Goal: Task Accomplishment & Management: Complete application form

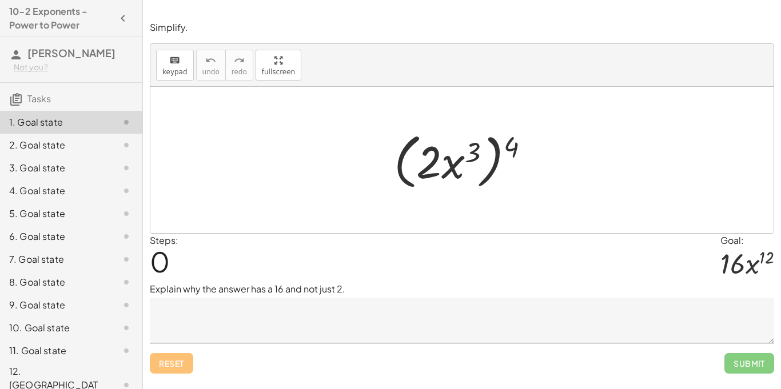
scroll to position [15, 0]
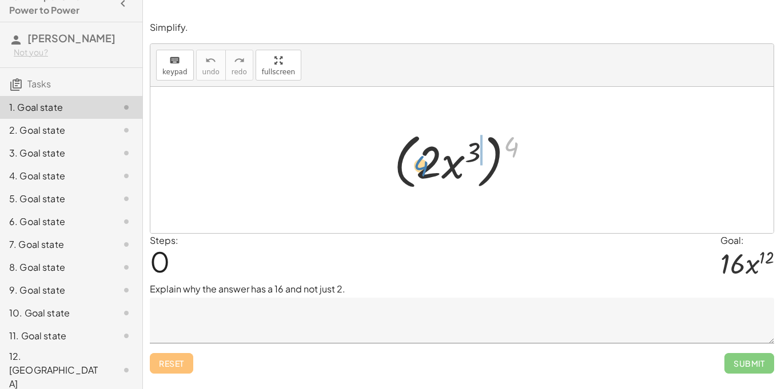
drag, startPoint x: 510, startPoint y: 146, endPoint x: 421, endPoint y: 165, distance: 91.3
click at [421, 165] on div at bounding box center [466, 160] width 156 height 66
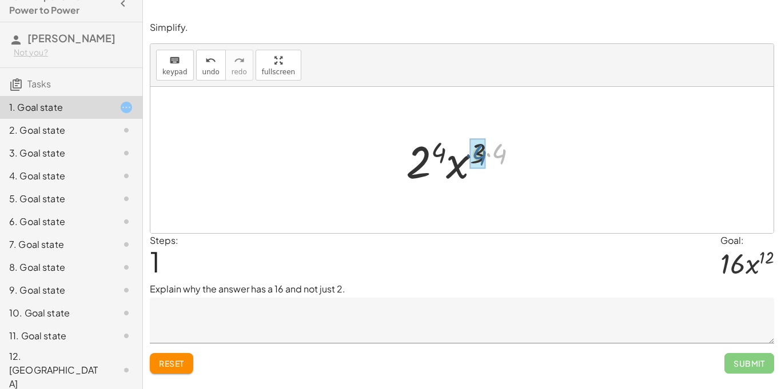
drag, startPoint x: 500, startPoint y: 156, endPoint x: 480, endPoint y: 157, distance: 20.0
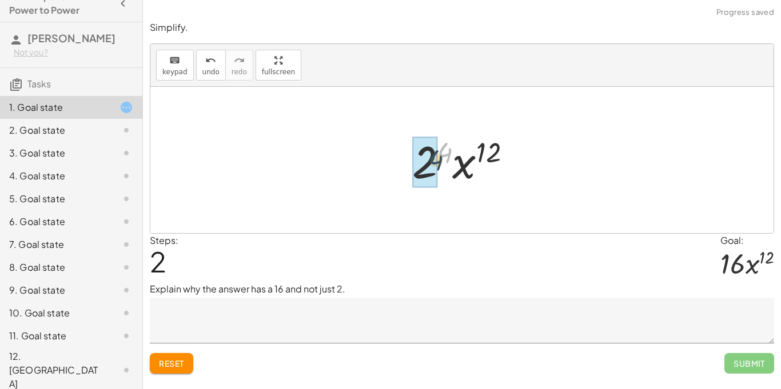
drag, startPoint x: 444, startPoint y: 153, endPoint x: 428, endPoint y: 164, distance: 19.8
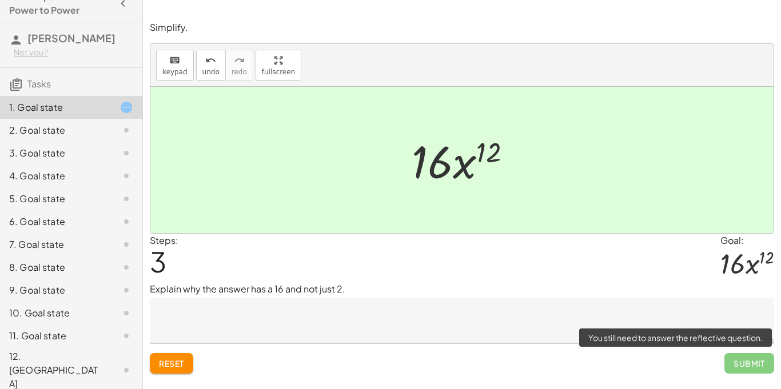
click at [751, 369] on span "Submit" at bounding box center [749, 363] width 50 height 21
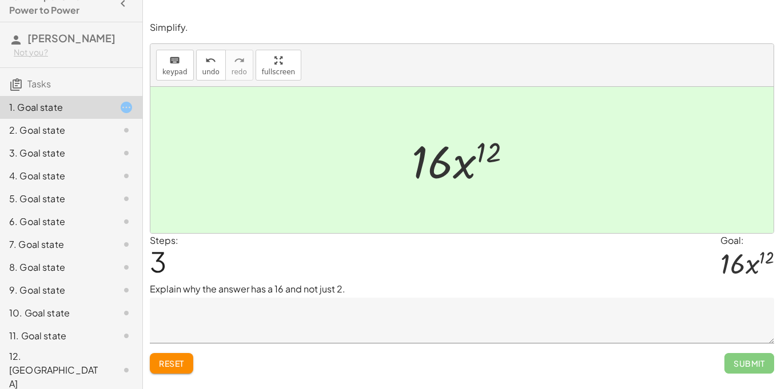
click at [597, 169] on div at bounding box center [461, 160] width 623 height 146
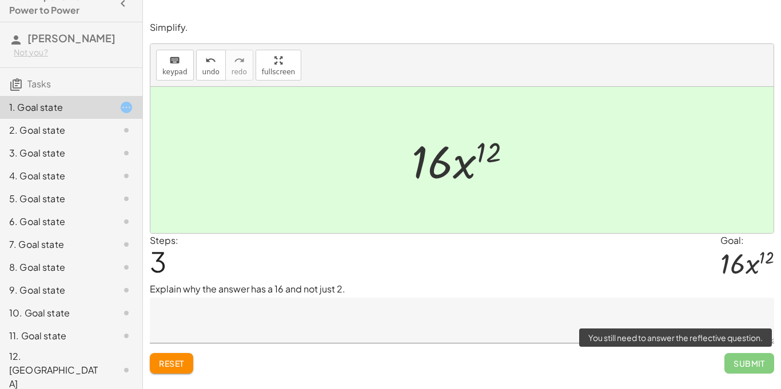
click at [739, 361] on span "Submit" at bounding box center [749, 363] width 50 height 21
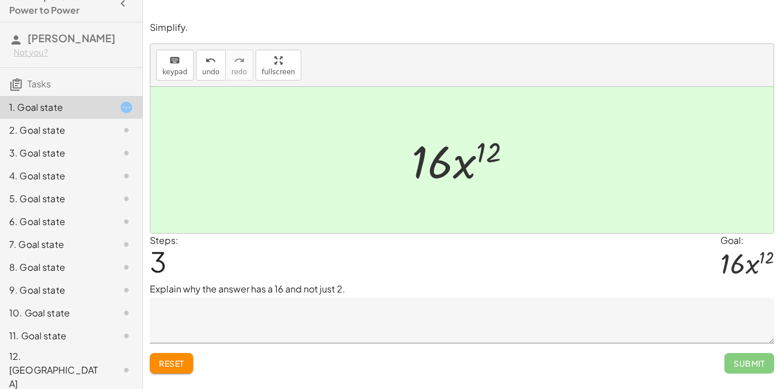
click at [26, 165] on div "2. Goal state" at bounding box center [71, 176] width 142 height 23
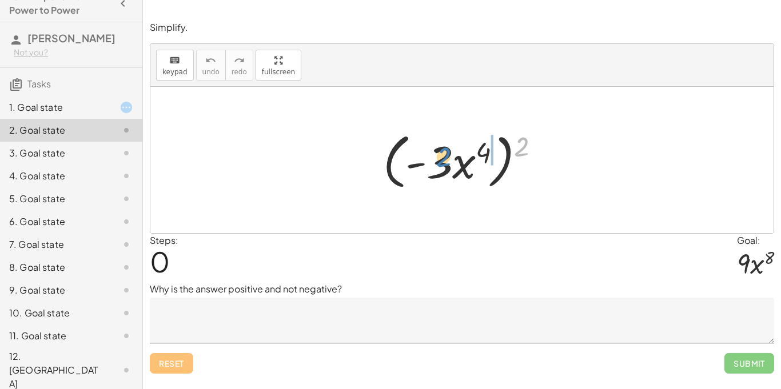
drag, startPoint x: 520, startPoint y: 153, endPoint x: 441, endPoint y: 163, distance: 79.6
click at [441, 163] on div at bounding box center [465, 160] width 177 height 66
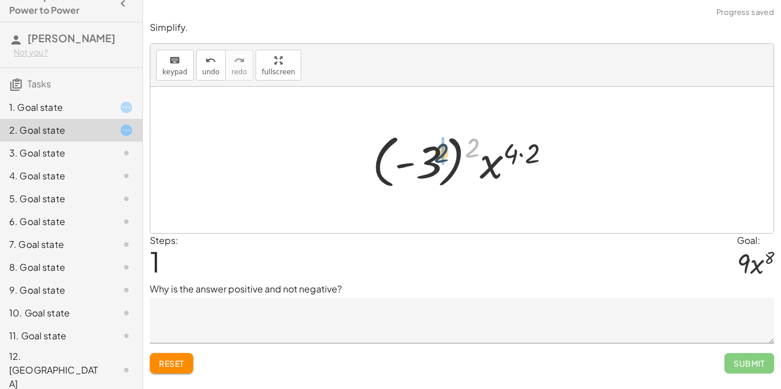
drag, startPoint x: 470, startPoint y: 147, endPoint x: 430, endPoint y: 157, distance: 41.0
click at [430, 157] on div at bounding box center [465, 160] width 199 height 63
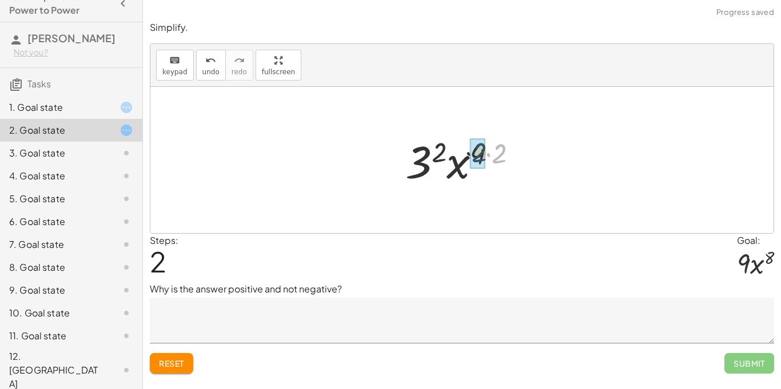
drag, startPoint x: 500, startPoint y: 158, endPoint x: 477, endPoint y: 157, distance: 22.3
drag, startPoint x: 454, startPoint y: 149, endPoint x: 438, endPoint y: 157, distance: 17.6
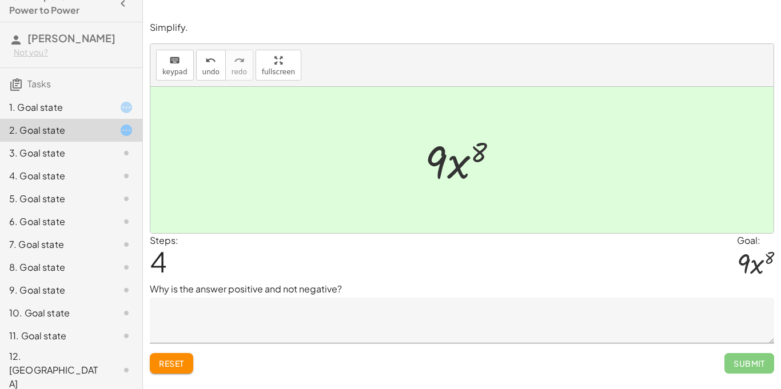
click at [77, 160] on div "3. Goal state" at bounding box center [55, 153] width 92 height 14
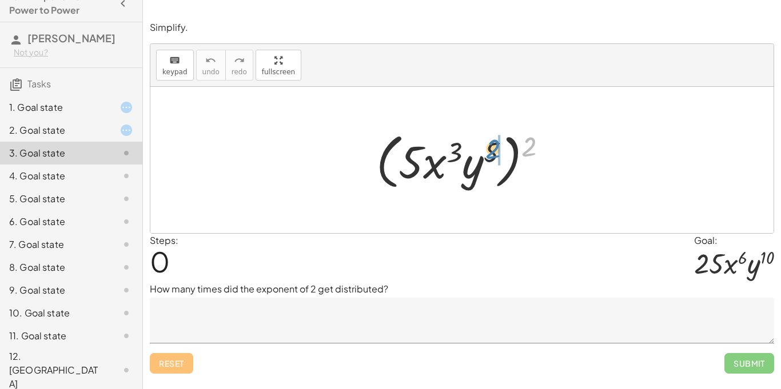
drag, startPoint x: 526, startPoint y: 151, endPoint x: 489, endPoint y: 153, distance: 36.7
click at [489, 153] on div at bounding box center [465, 160] width 191 height 66
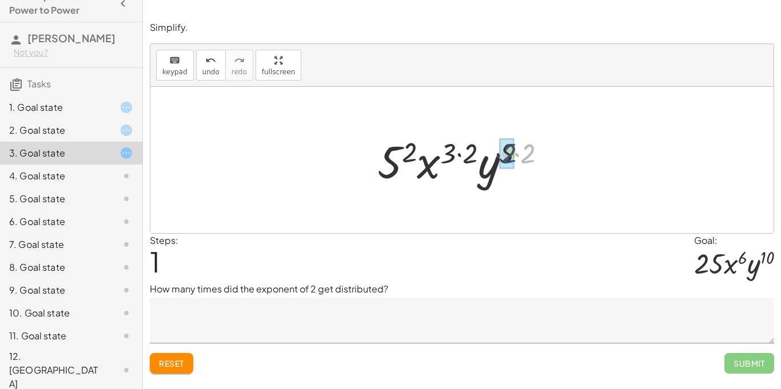
drag, startPoint x: 523, startPoint y: 157, endPoint x: 503, endPoint y: 157, distance: 20.0
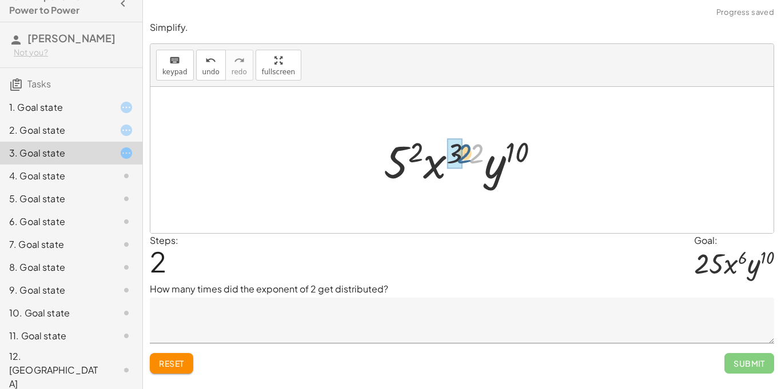
drag, startPoint x: 476, startPoint y: 157, endPoint x: 457, endPoint y: 157, distance: 18.9
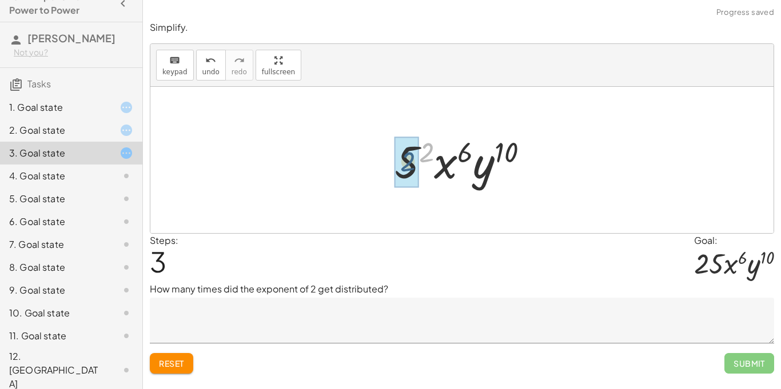
drag, startPoint x: 430, startPoint y: 155, endPoint x: 407, endPoint y: 166, distance: 25.6
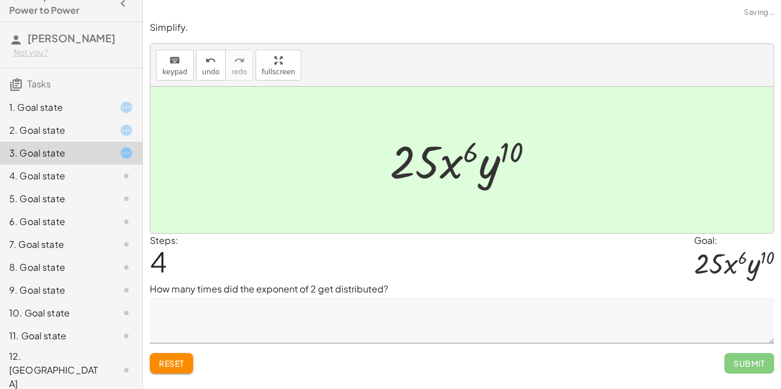
click at [94, 183] on div "4. Goal state" at bounding box center [55, 176] width 92 height 14
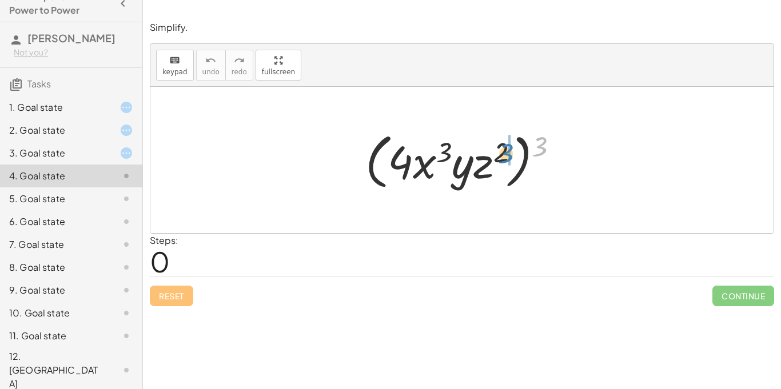
drag, startPoint x: 536, startPoint y: 151, endPoint x: 501, endPoint y: 159, distance: 35.7
click at [501, 159] on div at bounding box center [466, 160] width 213 height 66
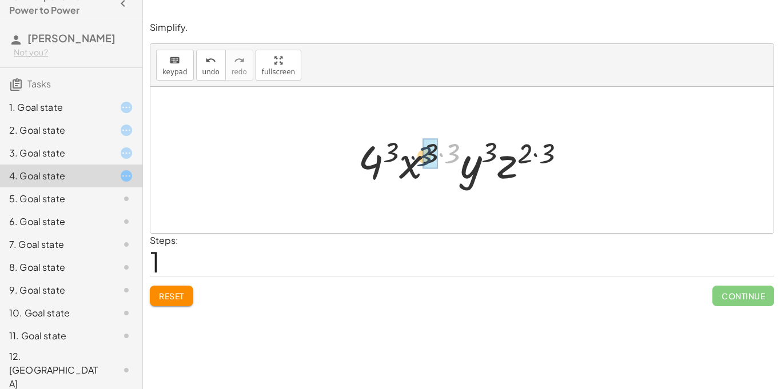
drag, startPoint x: 452, startPoint y: 159, endPoint x: 433, endPoint y: 161, distance: 18.4
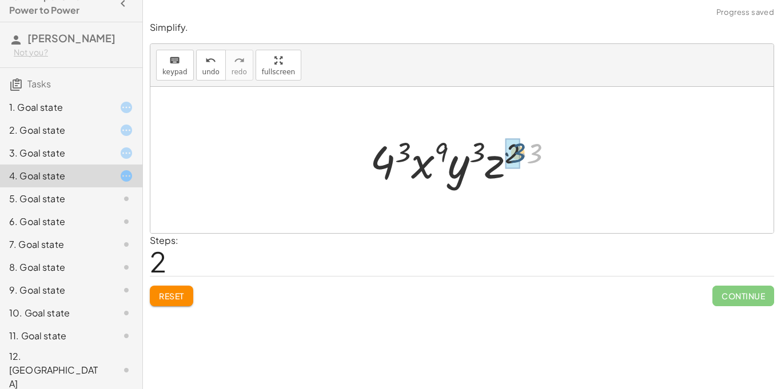
drag, startPoint x: 531, startPoint y: 159, endPoint x: 514, endPoint y: 158, distance: 17.2
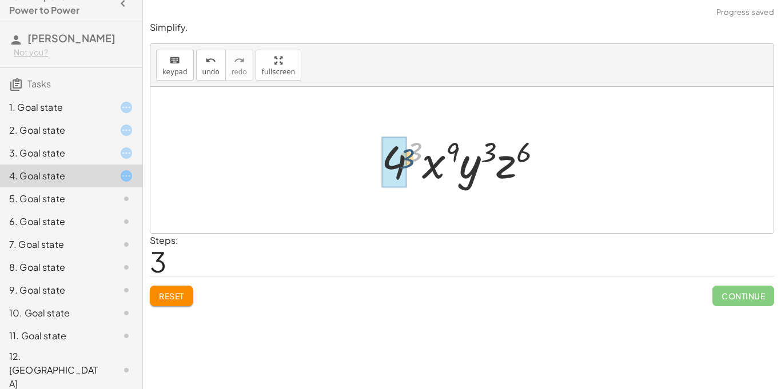
drag, startPoint x: 417, startPoint y: 157, endPoint x: 408, endPoint y: 165, distance: 12.6
click at [408, 165] on div at bounding box center [467, 160] width 182 height 59
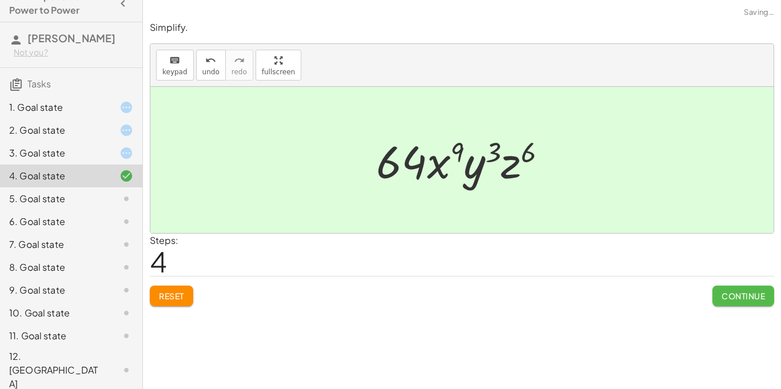
click at [728, 293] on span "Continue" at bounding box center [742, 296] width 43 height 10
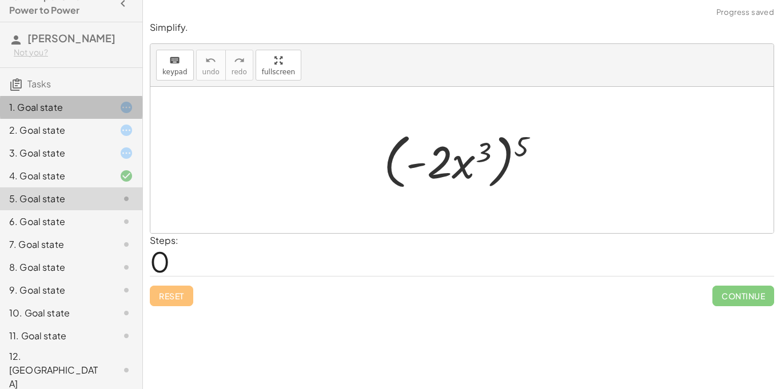
click at [117, 142] on div "1. Goal state" at bounding box center [71, 153] width 142 height 23
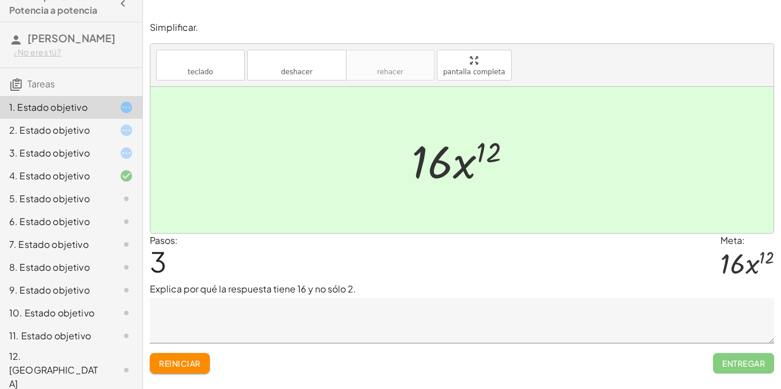
click at [303, 320] on textarea at bounding box center [462, 321] width 624 height 46
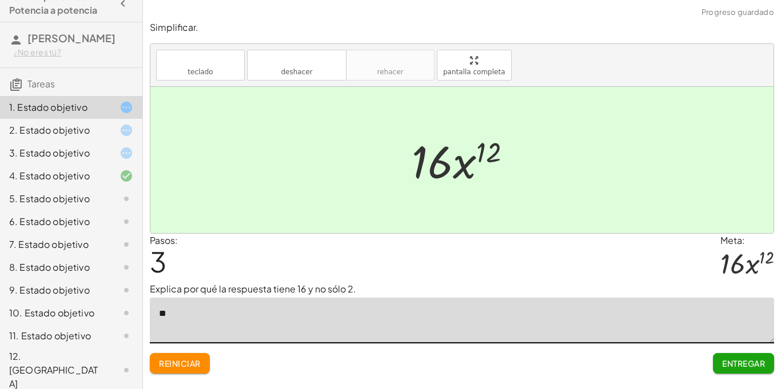
type textarea "*"
paste textarea "**********"
type textarea "**********"
click at [737, 370] on button "Entregar" at bounding box center [743, 363] width 61 height 21
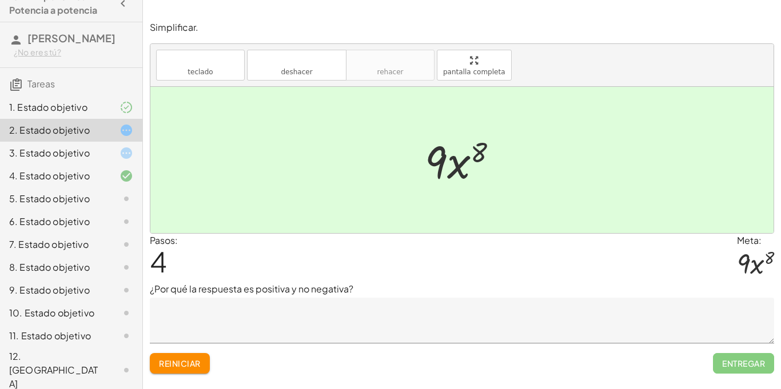
click at [235, 320] on textarea at bounding box center [462, 321] width 624 height 46
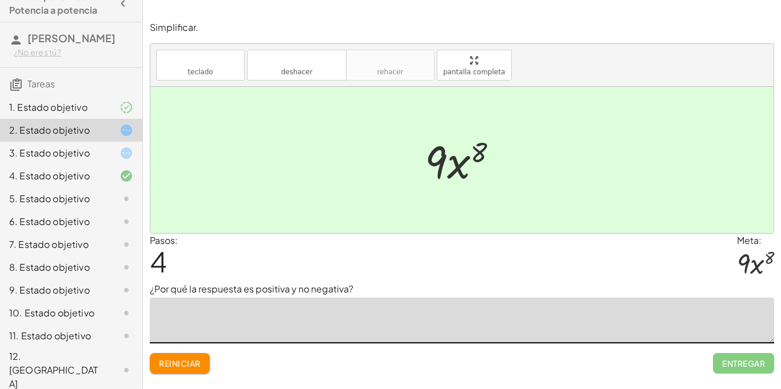
click at [234, 323] on textarea at bounding box center [462, 321] width 624 height 46
paste textarea "**********"
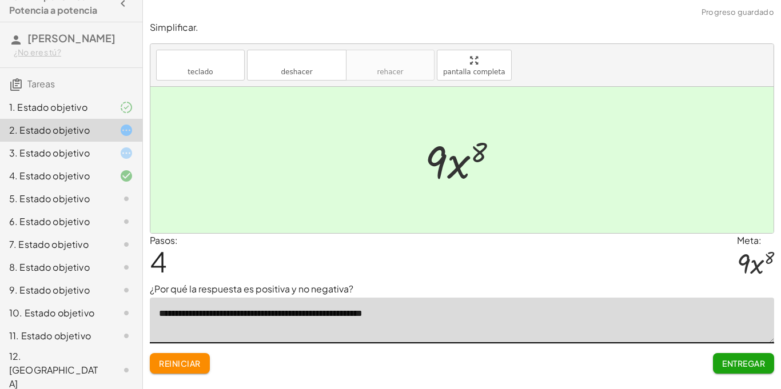
click at [163, 317] on textarea "**********" at bounding box center [462, 321] width 624 height 46
type textarea "**********"
click at [756, 356] on button "Entregar" at bounding box center [743, 363] width 61 height 21
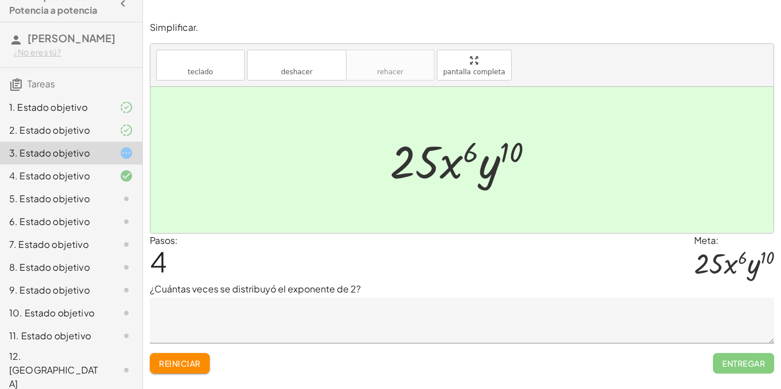
click at [321, 327] on textarea at bounding box center [462, 321] width 624 height 46
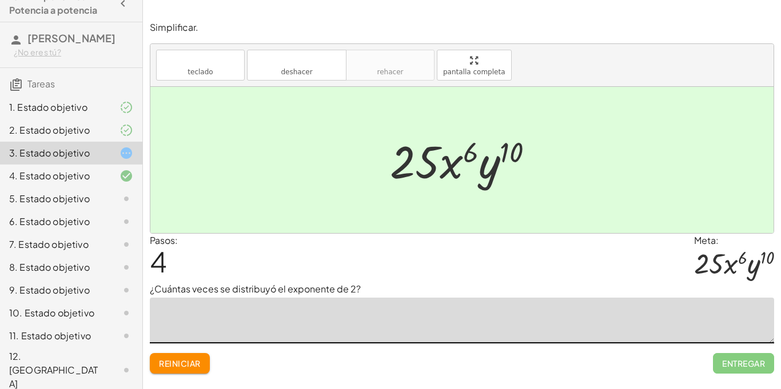
paste textarea "**********"
type textarea "**********"
click at [756, 365] on font "Entregar" at bounding box center [743, 363] width 43 height 10
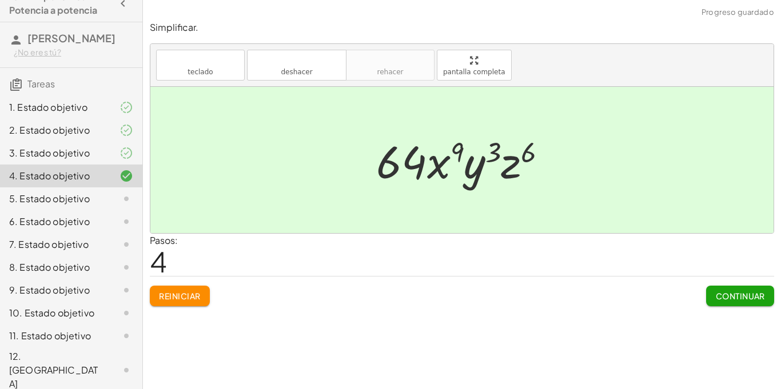
click at [124, 206] on icon at bounding box center [126, 199] width 14 height 14
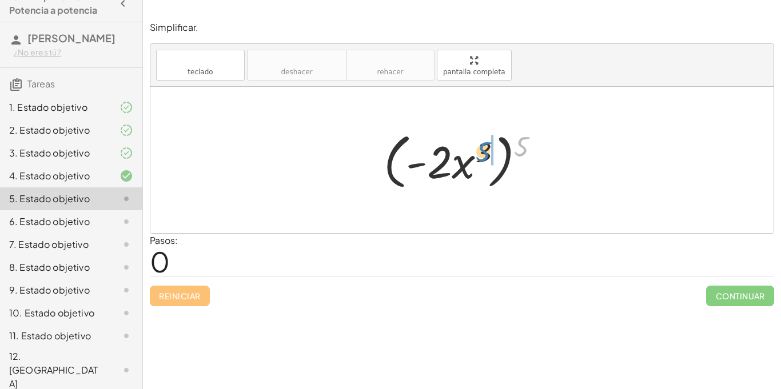
drag, startPoint x: 521, startPoint y: 147, endPoint x: 481, endPoint y: 153, distance: 40.4
click at [481, 153] on div at bounding box center [466, 160] width 177 height 66
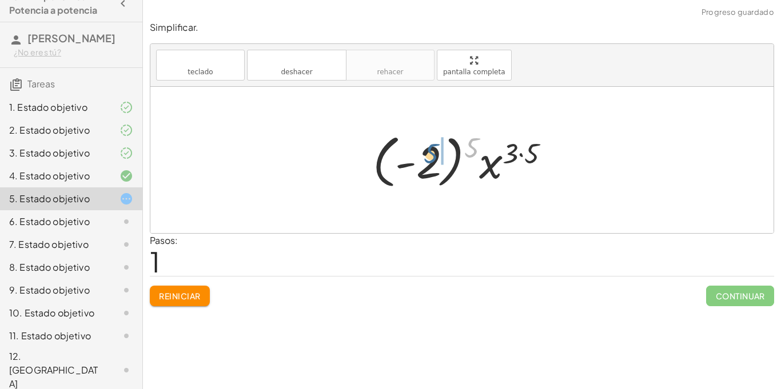
drag, startPoint x: 474, startPoint y: 152, endPoint x: 429, endPoint y: 160, distance: 45.3
click at [429, 160] on div at bounding box center [466, 160] width 198 height 63
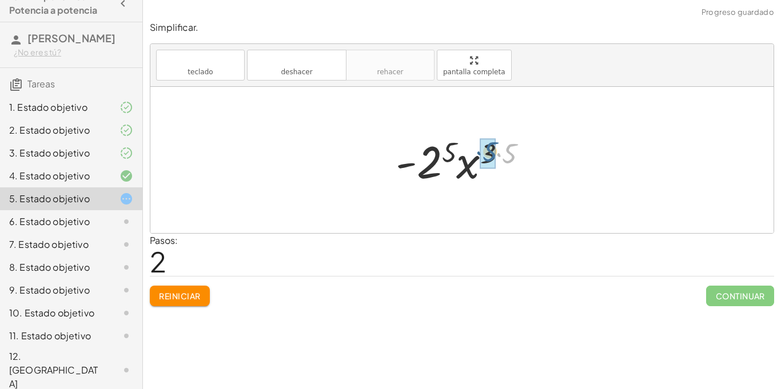
drag, startPoint x: 509, startPoint y: 157, endPoint x: 485, endPoint y: 154, distance: 23.5
drag, startPoint x: 455, startPoint y: 151, endPoint x: 440, endPoint y: 162, distance: 18.4
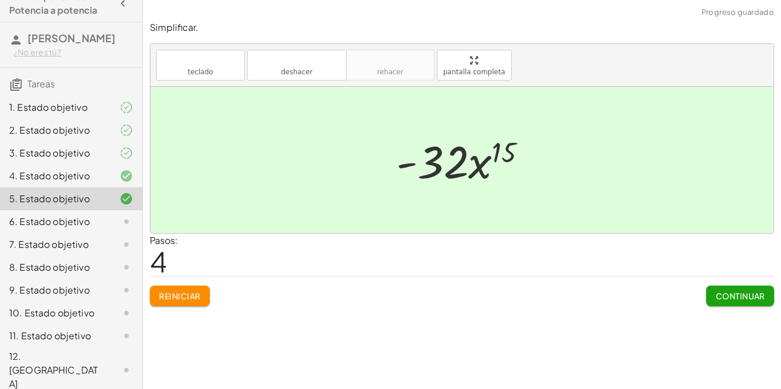
click at [744, 302] on button "Continuar" at bounding box center [740, 296] width 68 height 21
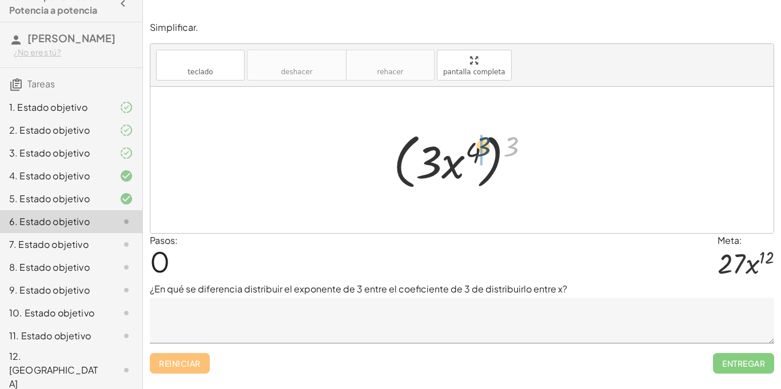
drag, startPoint x: 516, startPoint y: 148, endPoint x: 478, endPoint y: 152, distance: 37.9
click at [478, 152] on div at bounding box center [466, 160] width 157 height 66
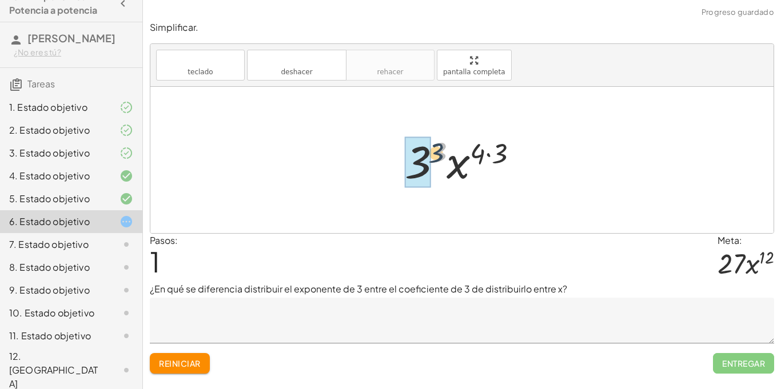
drag, startPoint x: 437, startPoint y: 154, endPoint x: 424, endPoint y: 160, distance: 13.8
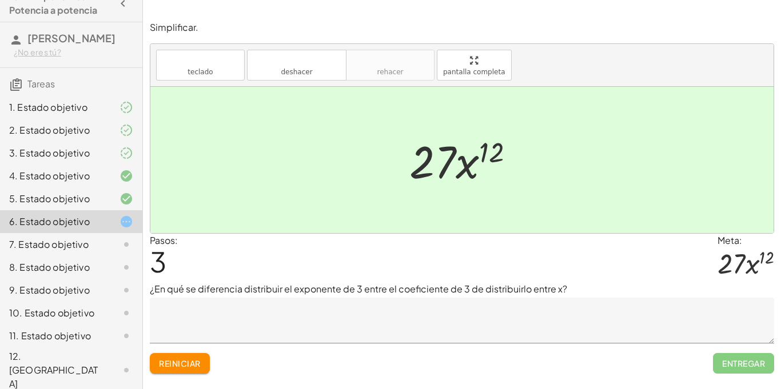
click at [364, 307] on textarea at bounding box center [462, 321] width 624 height 46
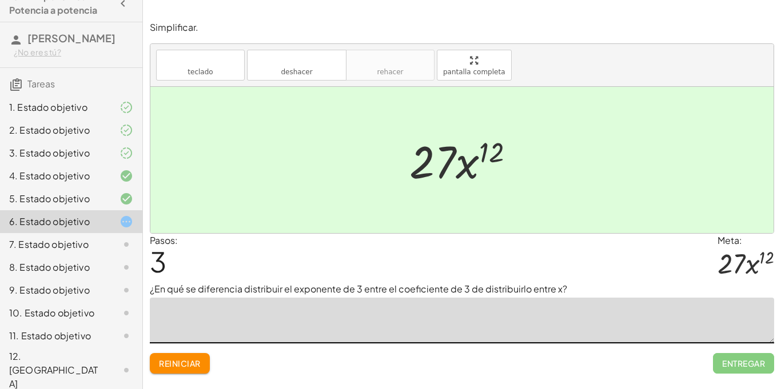
paste textarea "**********"
type textarea "**********"
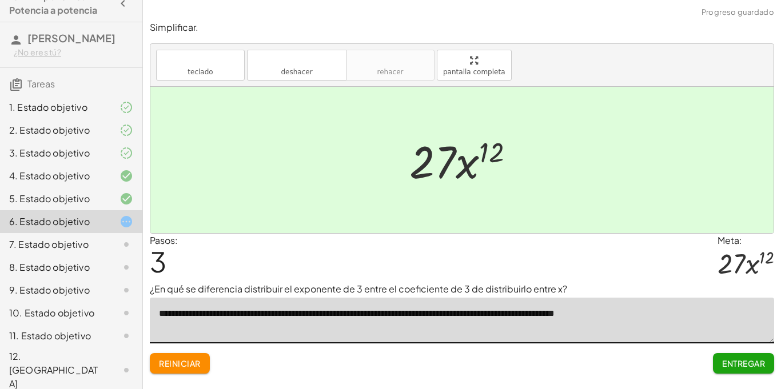
click at [764, 361] on font "Entregar" at bounding box center [743, 363] width 43 height 10
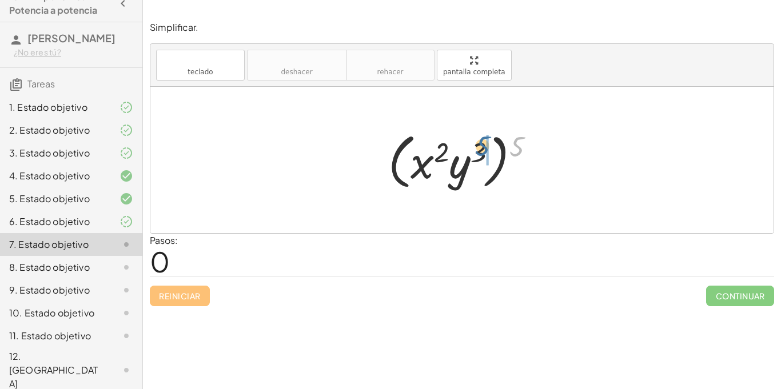
drag, startPoint x: 515, startPoint y: 153, endPoint x: 477, endPoint y: 155, distance: 38.3
click at [477, 155] on div at bounding box center [465, 160] width 167 height 66
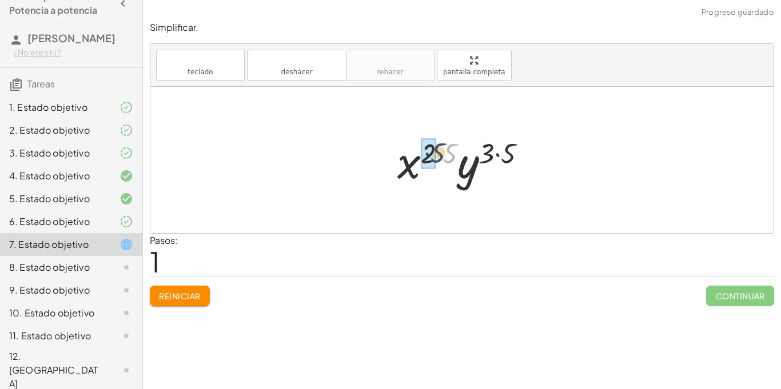
drag, startPoint x: 446, startPoint y: 154, endPoint x: 429, endPoint y: 153, distance: 17.2
drag, startPoint x: 502, startPoint y: 154, endPoint x: 486, endPoint y: 152, distance: 16.7
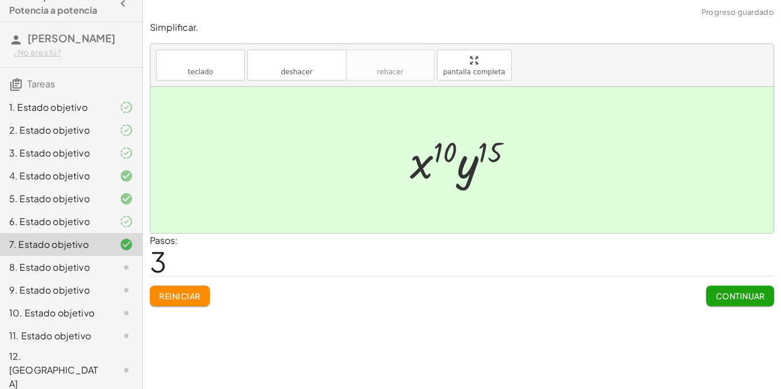
click at [749, 300] on font "Continuar" at bounding box center [740, 296] width 49 height 10
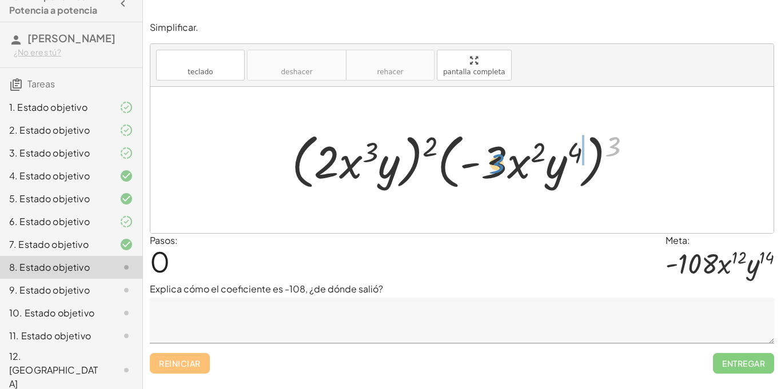
drag, startPoint x: 612, startPoint y: 153, endPoint x: 496, endPoint y: 170, distance: 117.3
click at [496, 170] on div at bounding box center [466, 160] width 361 height 66
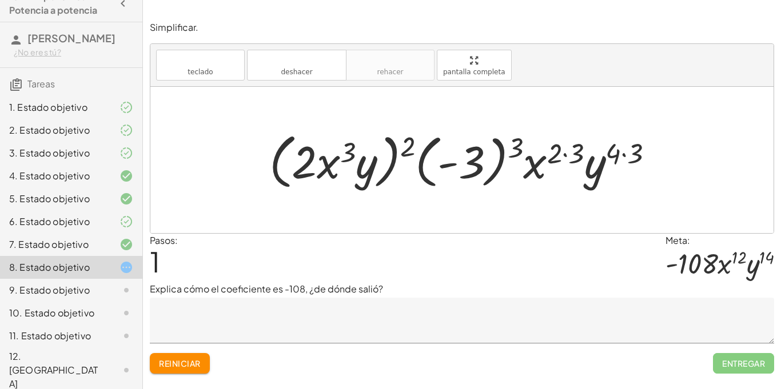
click at [496, 170] on div at bounding box center [466, 160] width 405 height 66
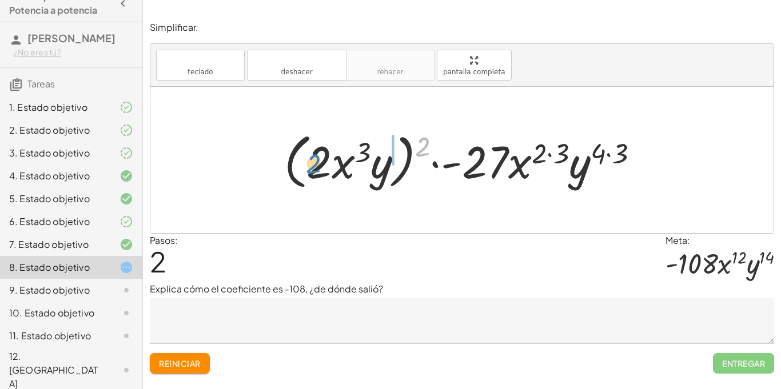
drag, startPoint x: 418, startPoint y: 153, endPoint x: 309, endPoint y: 170, distance: 111.1
click at [309, 170] on div at bounding box center [465, 160] width 375 height 66
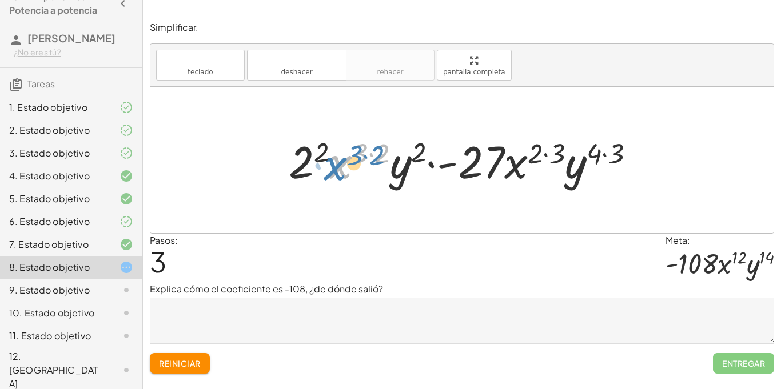
click at [328, 150] on div at bounding box center [466, 160] width 366 height 59
drag, startPoint x: 323, startPoint y: 147, endPoint x: 308, endPoint y: 158, distance: 18.5
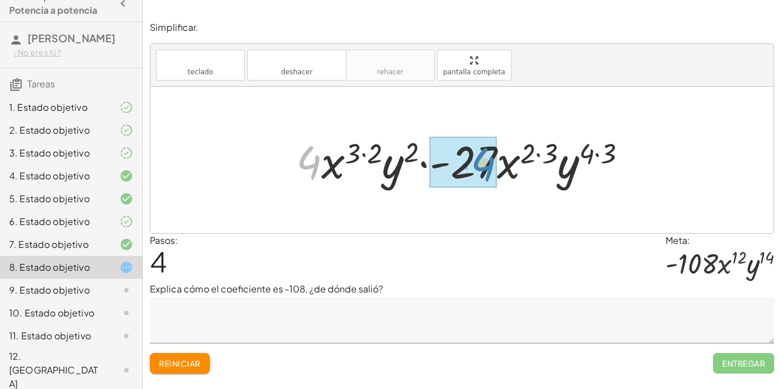
drag, startPoint x: 313, startPoint y: 163, endPoint x: 484, endPoint y: 165, distance: 171.5
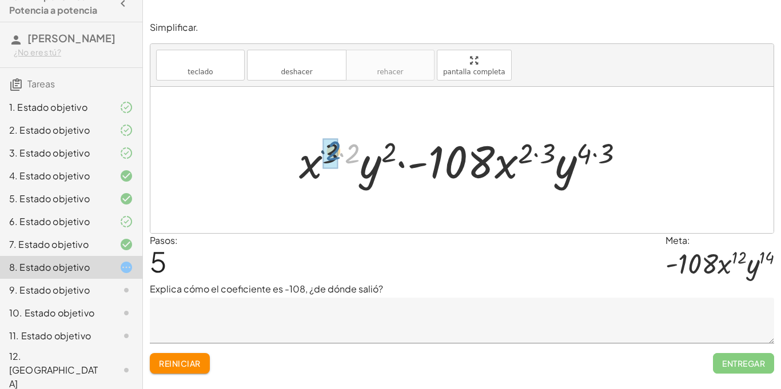
drag, startPoint x: 352, startPoint y: 156, endPoint x: 331, endPoint y: 154, distance: 20.7
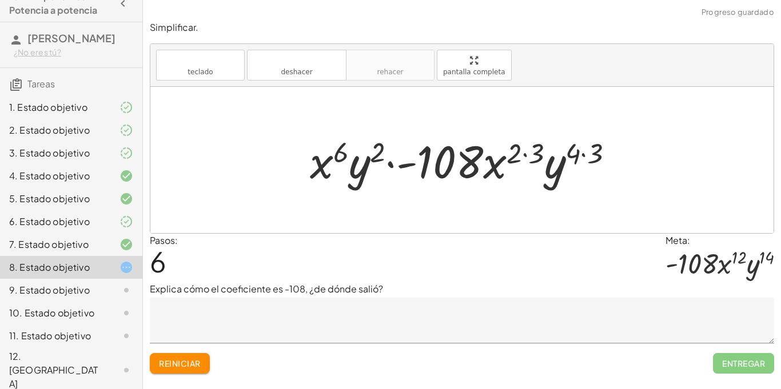
click at [305, 322] on textarea at bounding box center [462, 321] width 624 height 46
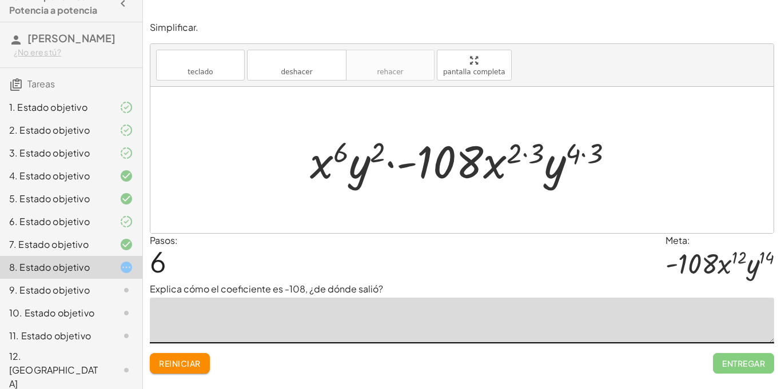
click at [305, 322] on textarea at bounding box center [462, 321] width 624 height 46
click at [164, 365] on font "Reiniciar" at bounding box center [179, 363] width 41 height 10
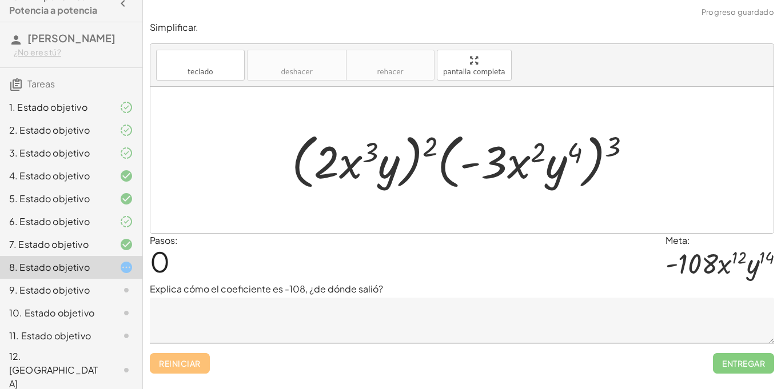
click at [296, 334] on textarea at bounding box center [462, 321] width 624 height 46
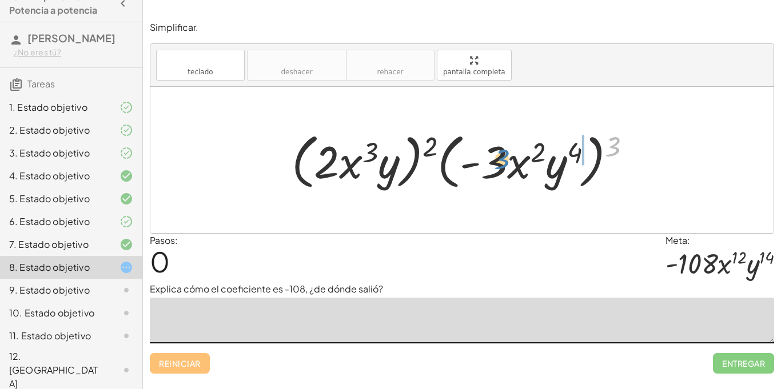
drag, startPoint x: 617, startPoint y: 150, endPoint x: 505, endPoint y: 162, distance: 112.7
click at [505, 162] on div at bounding box center [466, 160] width 361 height 66
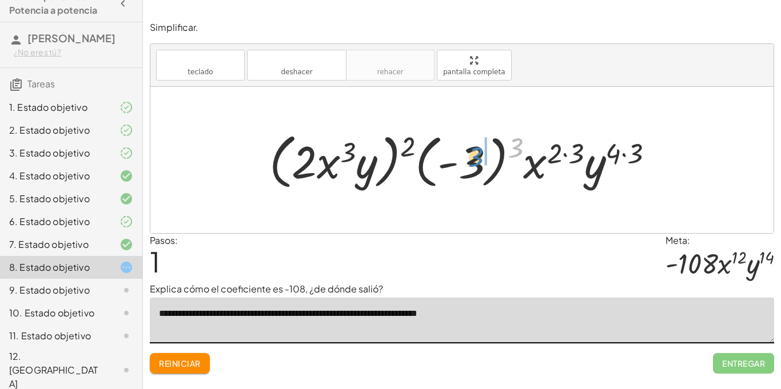
drag, startPoint x: 516, startPoint y: 151, endPoint x: 476, endPoint y: 160, distance: 41.6
click at [476, 160] on div at bounding box center [466, 160] width 405 height 66
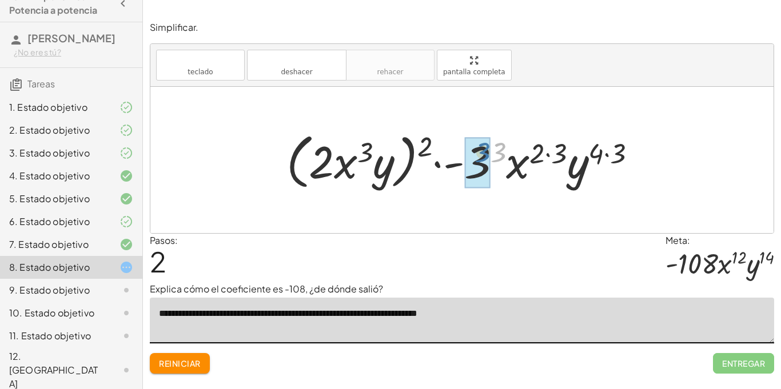
drag, startPoint x: 501, startPoint y: 156, endPoint x: 485, endPoint y: 156, distance: 16.0
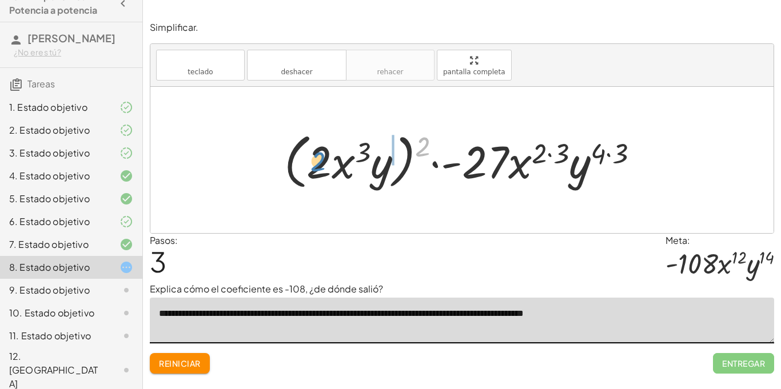
drag, startPoint x: 423, startPoint y: 153, endPoint x: 318, endPoint y: 167, distance: 105.7
click at [318, 167] on div at bounding box center [465, 160] width 375 height 66
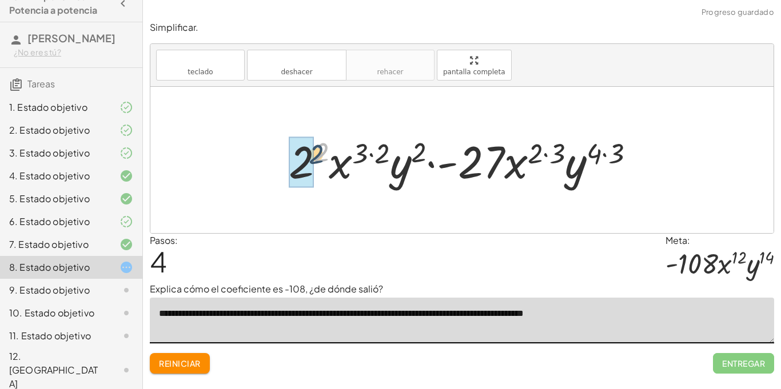
drag, startPoint x: 320, startPoint y: 161, endPoint x: 303, endPoint y: 167, distance: 17.7
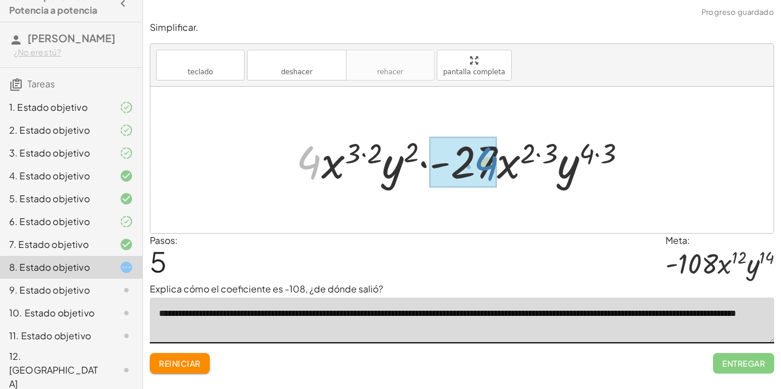
drag, startPoint x: 306, startPoint y: 163, endPoint x: 490, endPoint y: 165, distance: 184.1
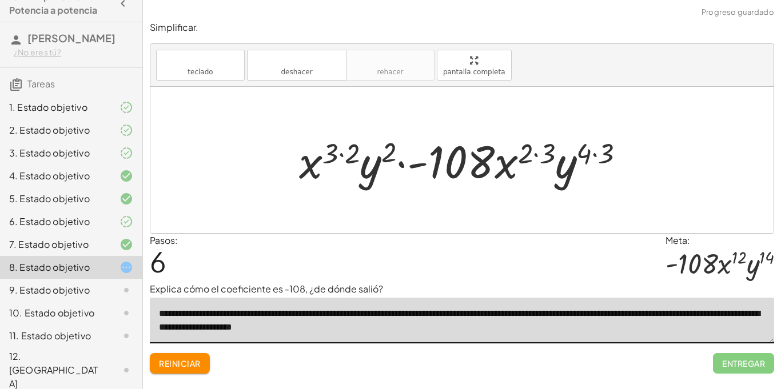
click at [337, 327] on textarea "**********" at bounding box center [462, 321] width 624 height 46
click at [310, 329] on textarea "**********" at bounding box center [462, 321] width 624 height 46
click at [456, 328] on textarea "**********" at bounding box center [462, 321] width 624 height 46
type textarea "**********"
drag, startPoint x: 550, startPoint y: 155, endPoint x: 532, endPoint y: 154, distance: 17.7
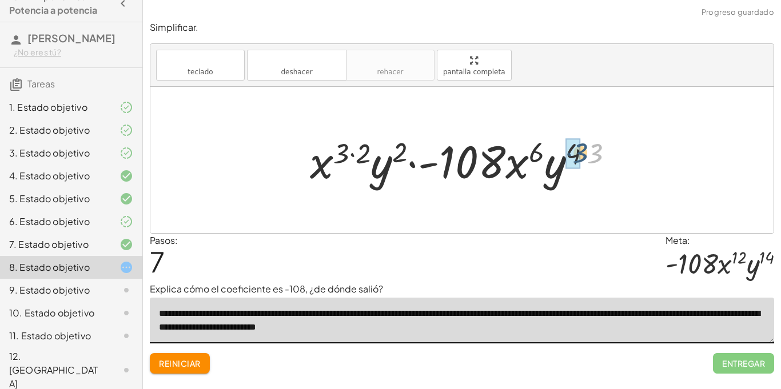
drag, startPoint x: 593, startPoint y: 154, endPoint x: 576, endPoint y: 153, distance: 17.2
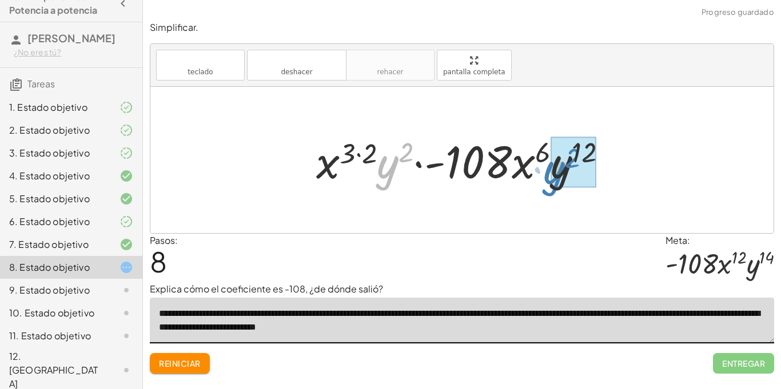
drag, startPoint x: 389, startPoint y: 169, endPoint x: 559, endPoint y: 175, distance: 169.9
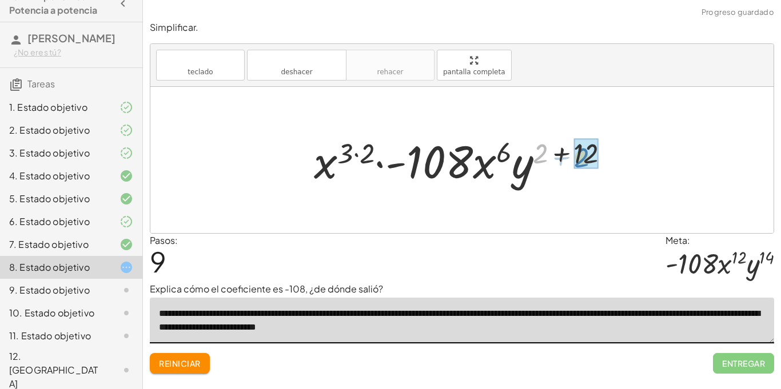
drag, startPoint x: 544, startPoint y: 153, endPoint x: 586, endPoint y: 157, distance: 43.1
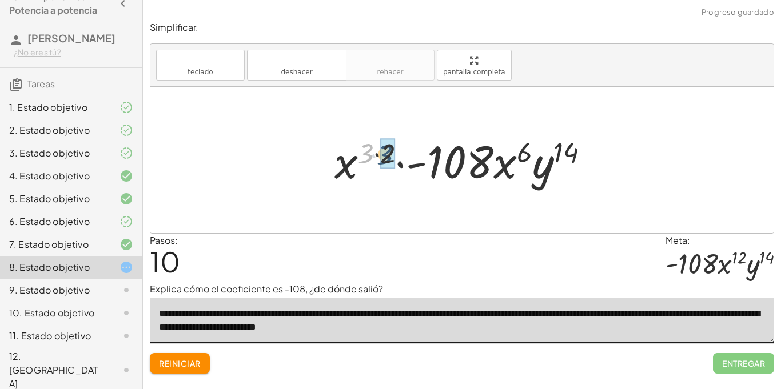
drag, startPoint x: 364, startPoint y: 157, endPoint x: 384, endPoint y: 158, distance: 20.0
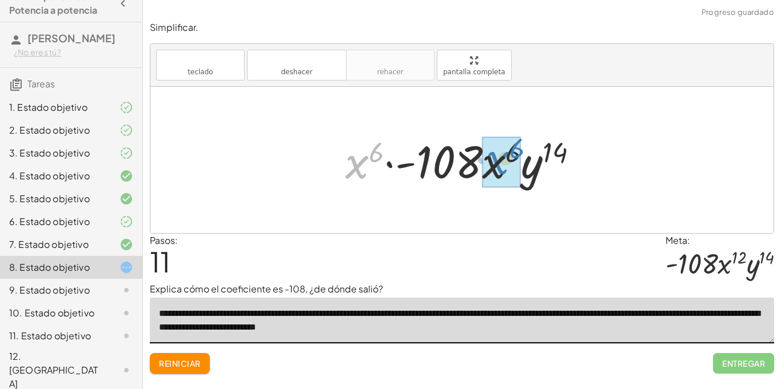
drag, startPoint x: 399, startPoint y: 166, endPoint x: 501, endPoint y: 167, distance: 102.3
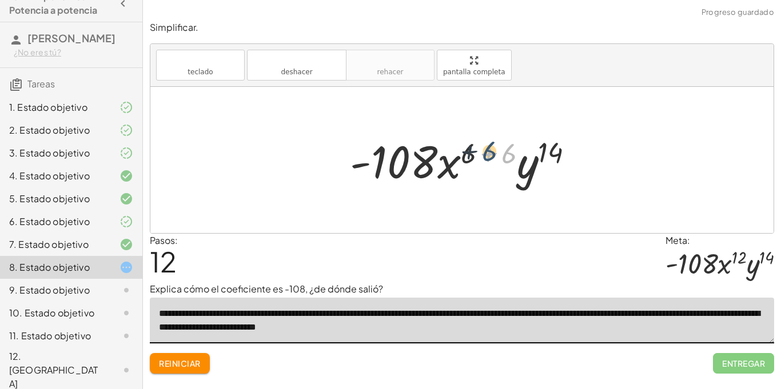
drag, startPoint x: 502, startPoint y: 159, endPoint x: 478, endPoint y: 158, distance: 24.0
click at [478, 158] on div at bounding box center [466, 160] width 244 height 59
drag, startPoint x: 505, startPoint y: 159, endPoint x: 461, endPoint y: 157, distance: 44.6
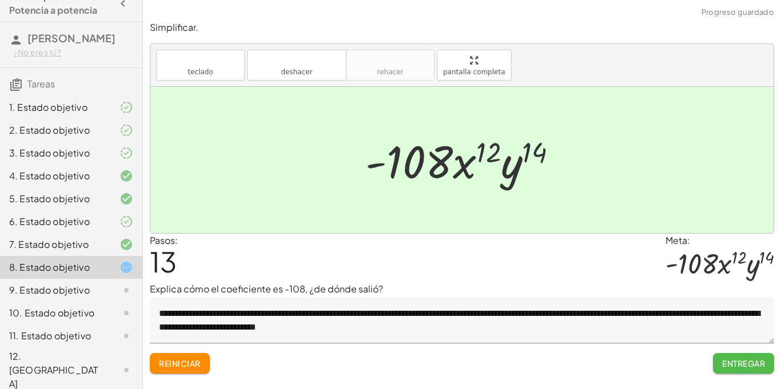
click at [753, 359] on font "Entregar" at bounding box center [743, 363] width 43 height 10
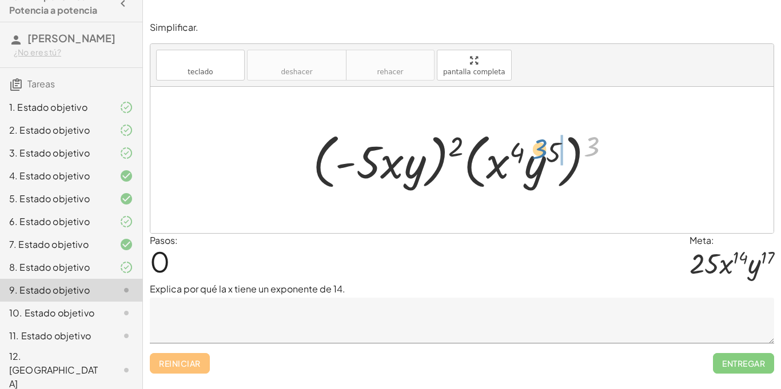
drag, startPoint x: 601, startPoint y: 139, endPoint x: 537, endPoint y: 140, distance: 63.5
click at [537, 140] on div at bounding box center [466, 160] width 318 height 66
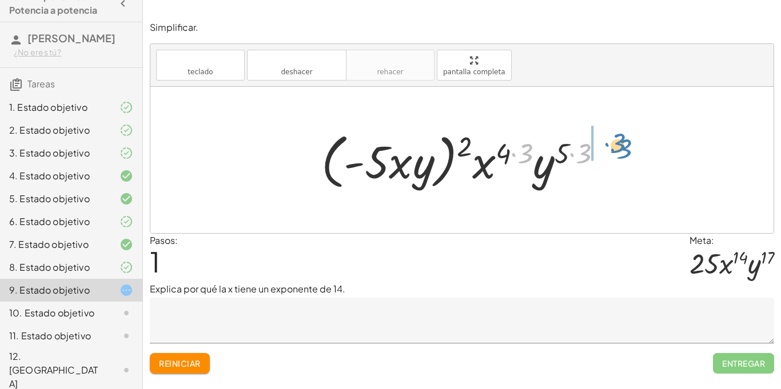
drag, startPoint x: 522, startPoint y: 154, endPoint x: 617, endPoint y: 143, distance: 94.9
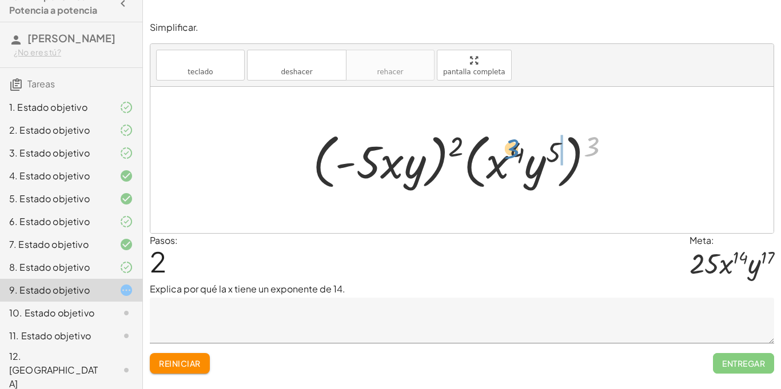
drag, startPoint x: 593, startPoint y: 152, endPoint x: 508, endPoint y: 160, distance: 85.5
click at [508, 160] on div at bounding box center [466, 160] width 318 height 66
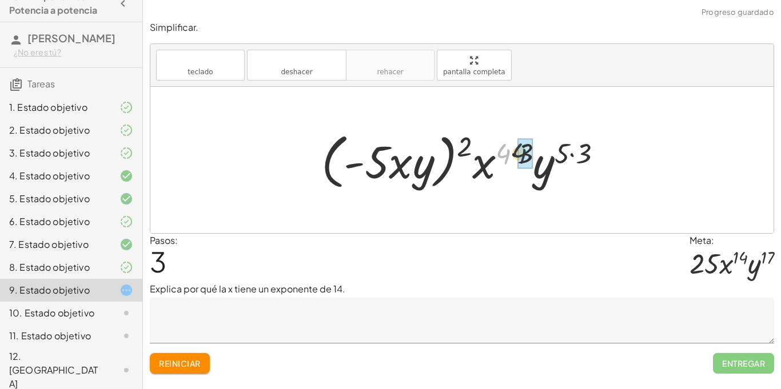
drag, startPoint x: 503, startPoint y: 157, endPoint x: 528, endPoint y: 156, distance: 24.6
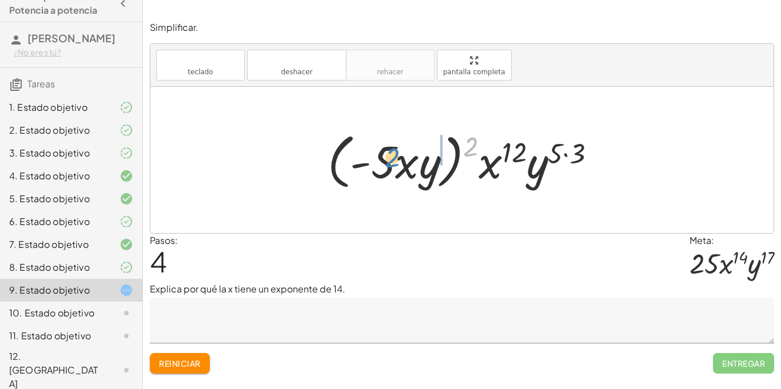
drag, startPoint x: 471, startPoint y: 144, endPoint x: 384, endPoint y: 159, distance: 88.2
click at [384, 159] on div at bounding box center [466, 160] width 289 height 66
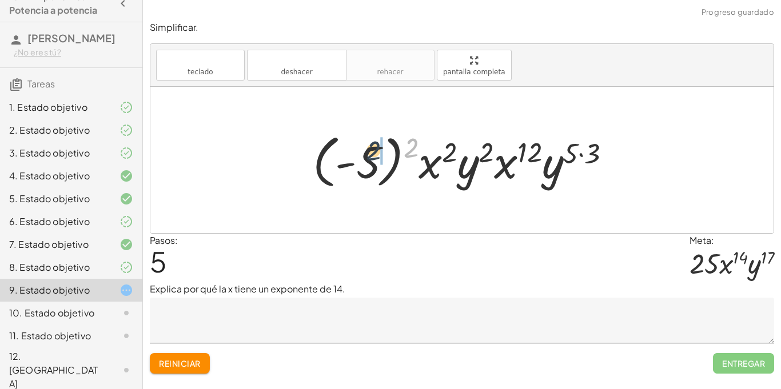
drag, startPoint x: 412, startPoint y: 144, endPoint x: 364, endPoint y: 153, distance: 48.8
click at [364, 153] on div at bounding box center [466, 160] width 319 height 63
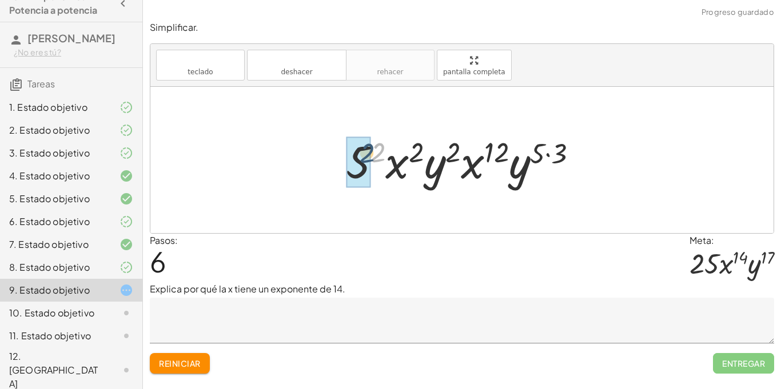
drag, startPoint x: 377, startPoint y: 155, endPoint x: 362, endPoint y: 157, distance: 15.5
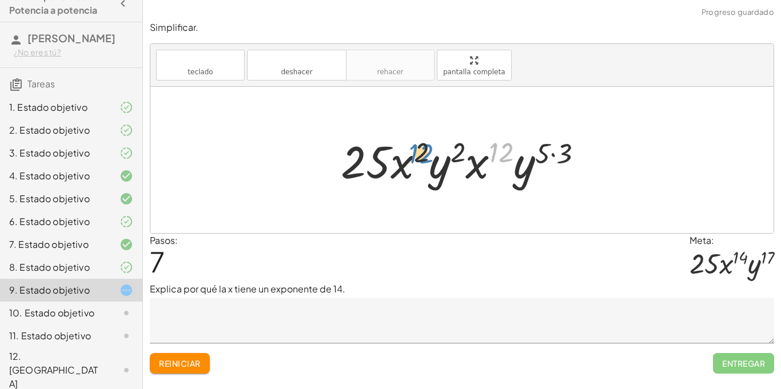
drag, startPoint x: 494, startPoint y: 152, endPoint x: 410, endPoint y: 153, distance: 83.5
click at [410, 153] on div at bounding box center [466, 160] width 262 height 59
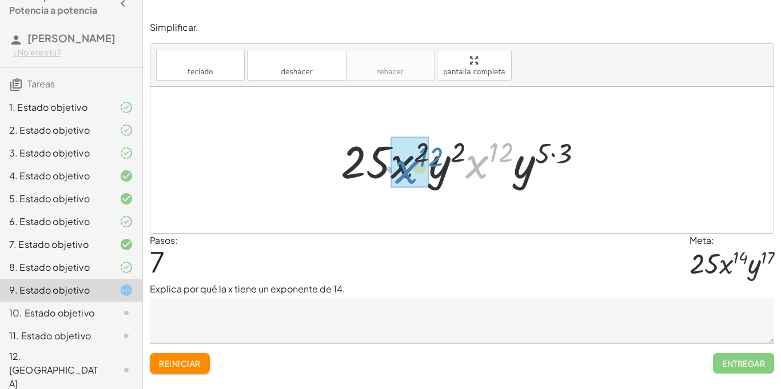
drag, startPoint x: 471, startPoint y: 171, endPoint x: 387, endPoint y: 177, distance: 84.3
click at [387, 177] on div at bounding box center [466, 160] width 262 height 59
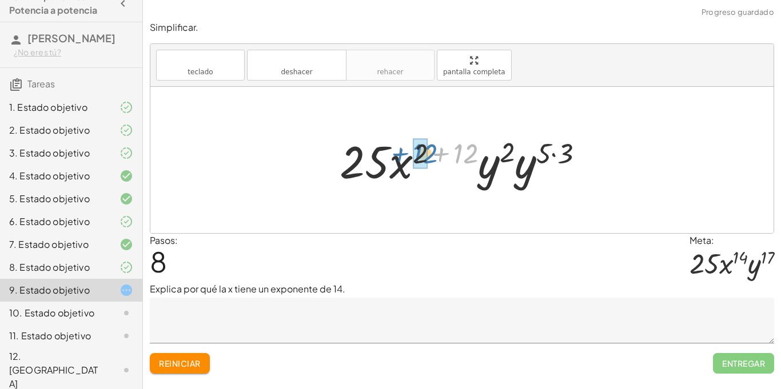
drag, startPoint x: 471, startPoint y: 154, endPoint x: 425, endPoint y: 155, distance: 45.7
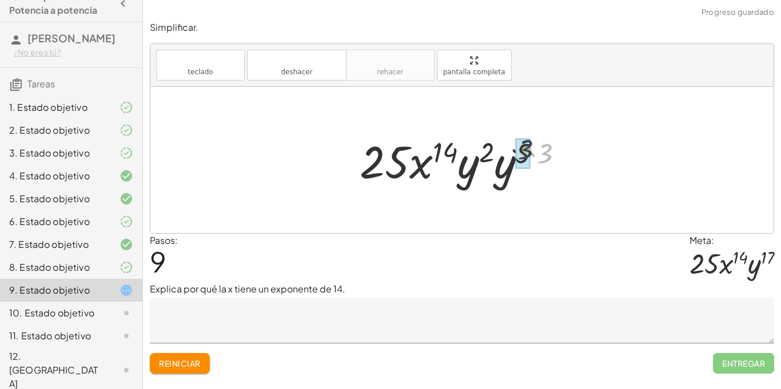
drag, startPoint x: 541, startPoint y: 155, endPoint x: 520, endPoint y: 151, distance: 21.5
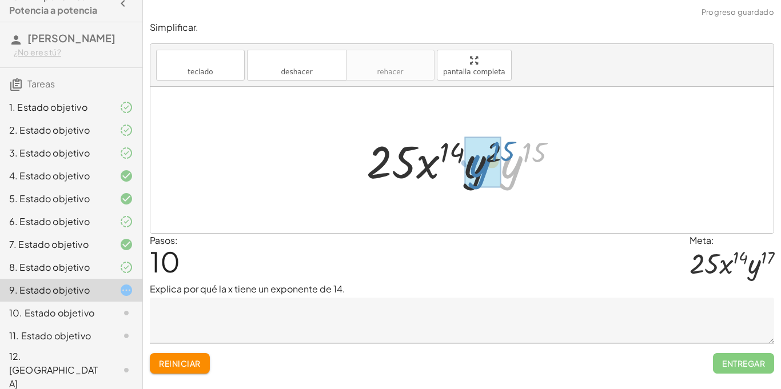
drag, startPoint x: 516, startPoint y: 167, endPoint x: 484, endPoint y: 167, distance: 31.4
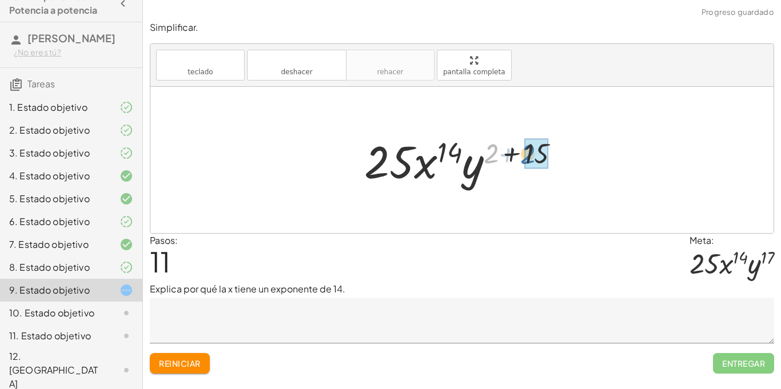
drag, startPoint x: 487, startPoint y: 159, endPoint x: 526, endPoint y: 159, distance: 38.9
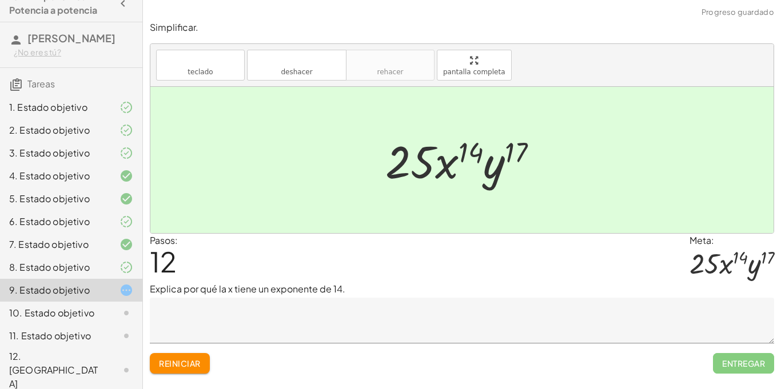
click at [261, 309] on textarea at bounding box center [462, 321] width 624 height 46
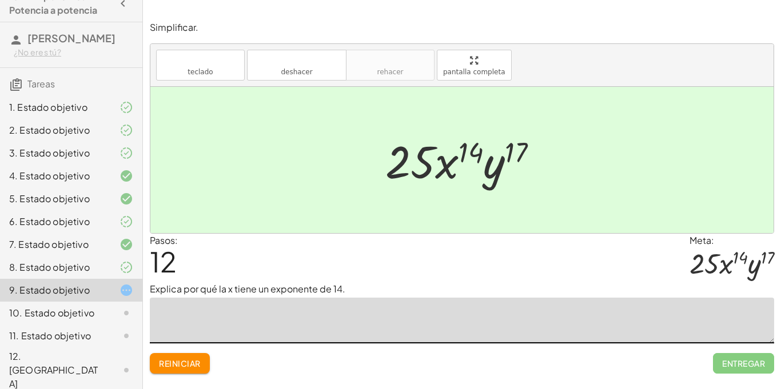
click at [194, 363] on font "Reiniciar" at bounding box center [179, 363] width 41 height 10
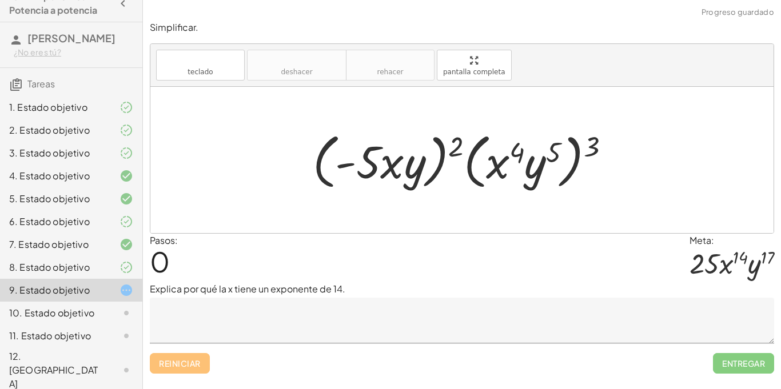
click at [400, 317] on textarea at bounding box center [462, 321] width 624 height 46
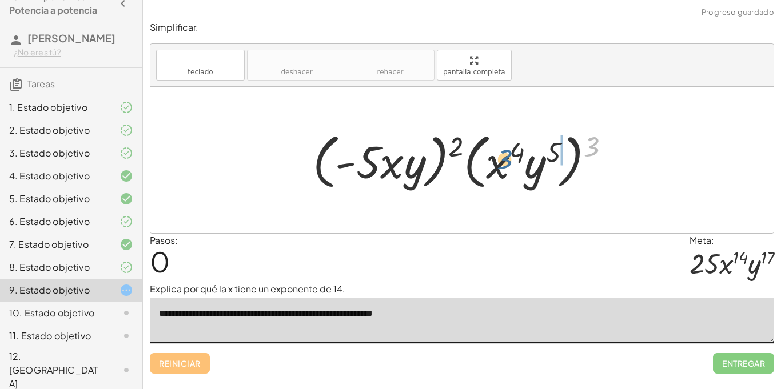
drag, startPoint x: 588, startPoint y: 148, endPoint x: 489, endPoint y: 162, distance: 99.9
click at [489, 162] on div at bounding box center [466, 160] width 318 height 66
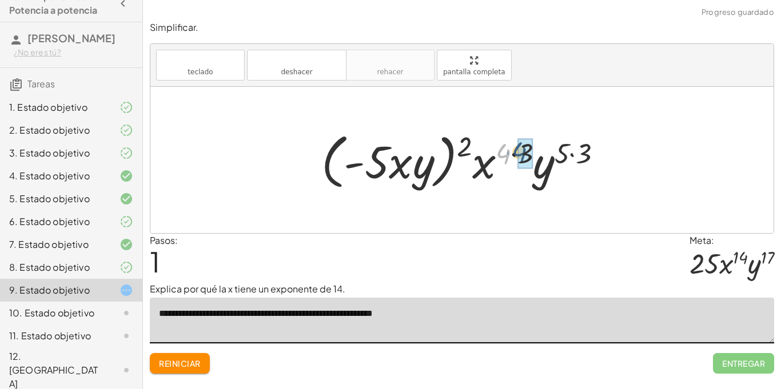
drag, startPoint x: 500, startPoint y: 160, endPoint x: 521, endPoint y: 158, distance: 20.6
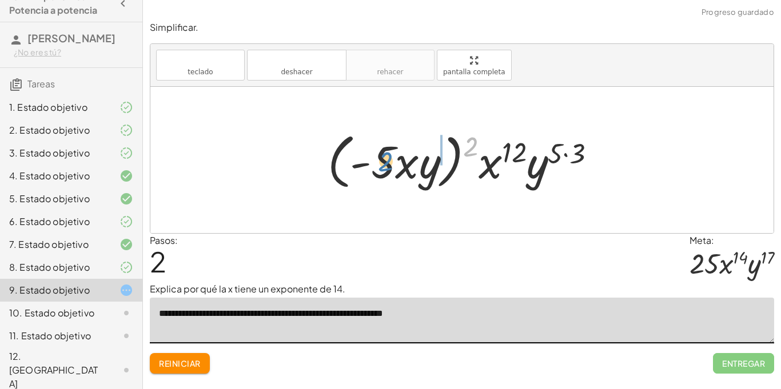
drag, startPoint x: 472, startPoint y: 151, endPoint x: 376, endPoint y: 168, distance: 98.1
click at [376, 168] on div at bounding box center [466, 160] width 289 height 66
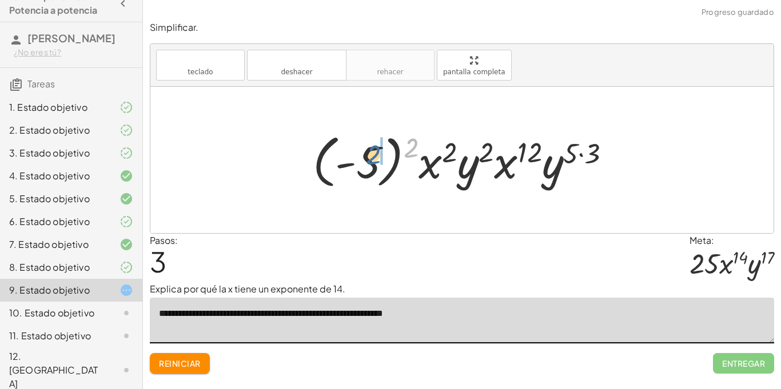
drag, startPoint x: 410, startPoint y: 151, endPoint x: 366, endPoint y: 161, distance: 45.0
click at [366, 161] on div at bounding box center [466, 160] width 319 height 63
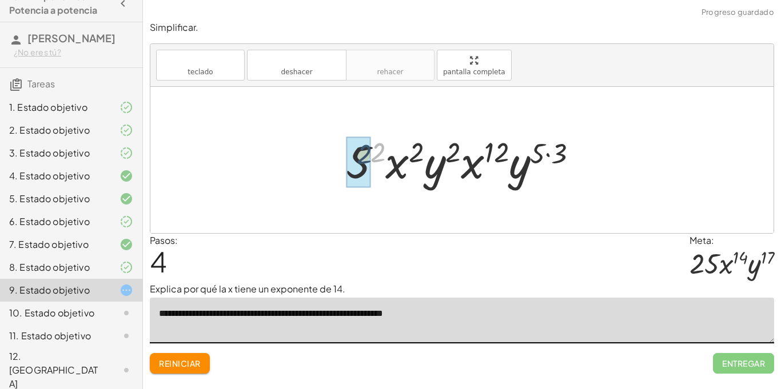
drag, startPoint x: 374, startPoint y: 158, endPoint x: 357, endPoint y: 161, distance: 17.9
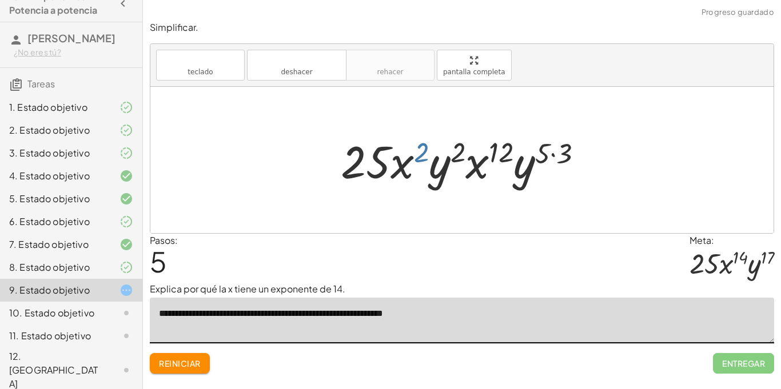
click at [413, 157] on div at bounding box center [466, 160] width 262 height 59
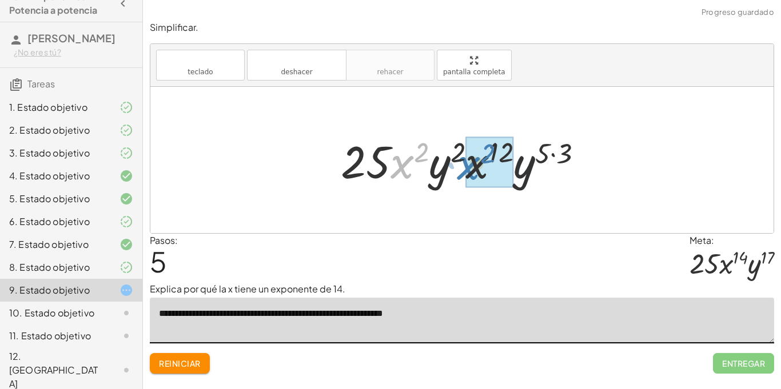
drag, startPoint x: 411, startPoint y: 163, endPoint x: 480, endPoint y: 165, distance: 69.2
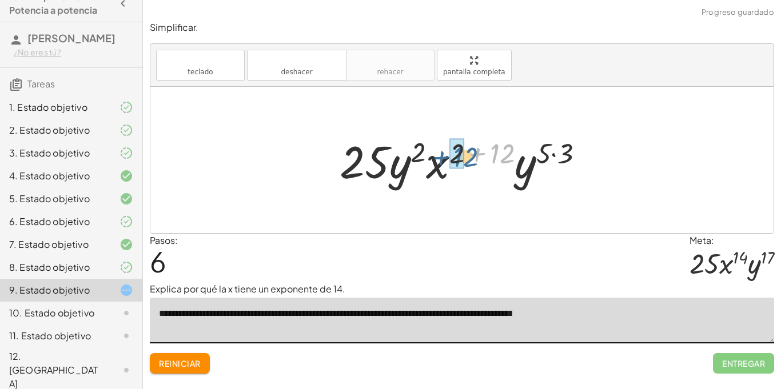
drag, startPoint x: 507, startPoint y: 154, endPoint x: 469, endPoint y: 157, distance: 38.5
click at [469, 157] on div at bounding box center [466, 160] width 265 height 59
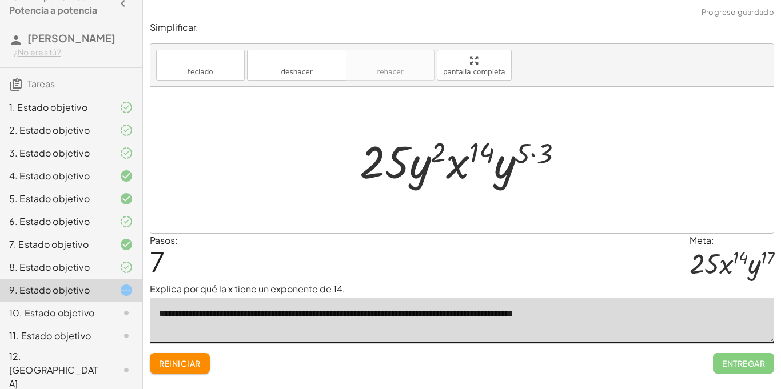
click at [581, 313] on textarea "**********" at bounding box center [462, 321] width 624 height 46
type textarea "**********"
drag, startPoint x: 529, startPoint y: 157, endPoint x: 536, endPoint y: 157, distance: 6.3
click at [536, 157] on div at bounding box center [466, 160] width 224 height 59
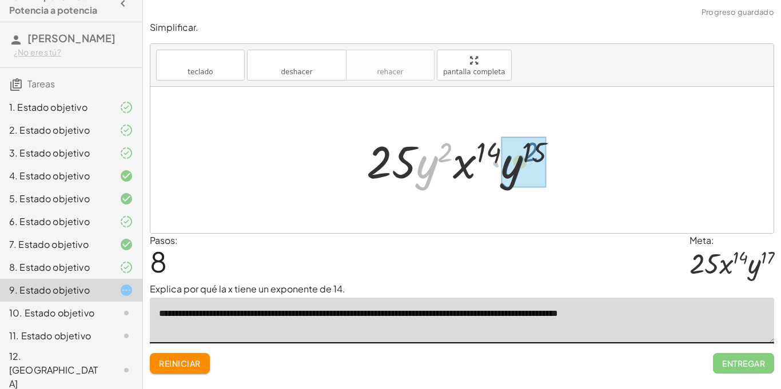
drag, startPoint x: 432, startPoint y: 169, endPoint x: 521, endPoint y: 169, distance: 89.2
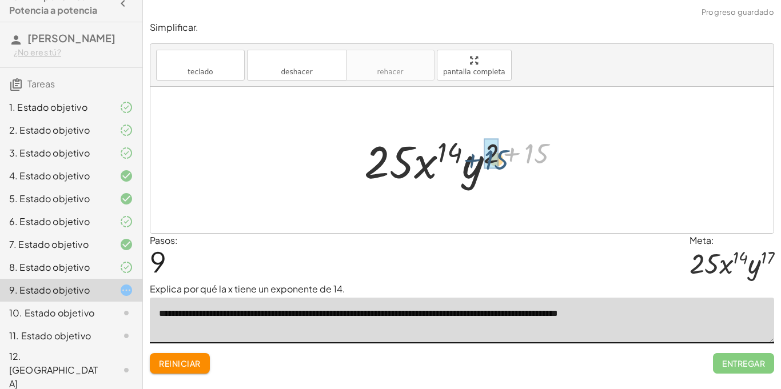
drag, startPoint x: 536, startPoint y: 161, endPoint x: 493, endPoint y: 167, distance: 43.3
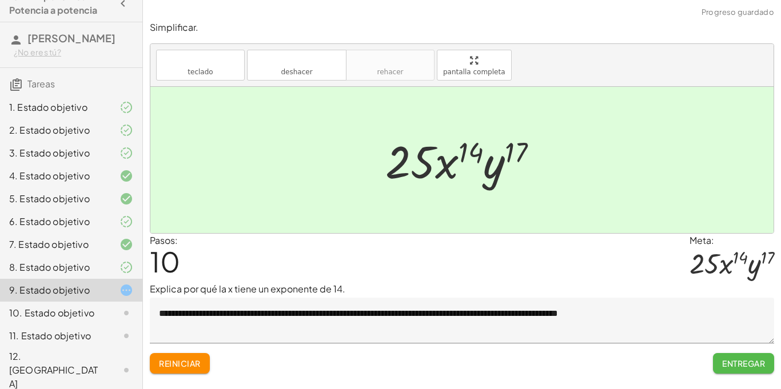
click at [751, 361] on font "Entregar" at bounding box center [743, 363] width 43 height 10
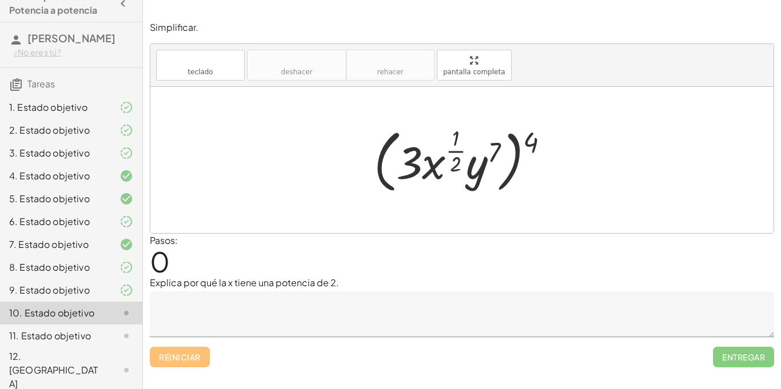
click at [310, 324] on textarea at bounding box center [462, 315] width 624 height 46
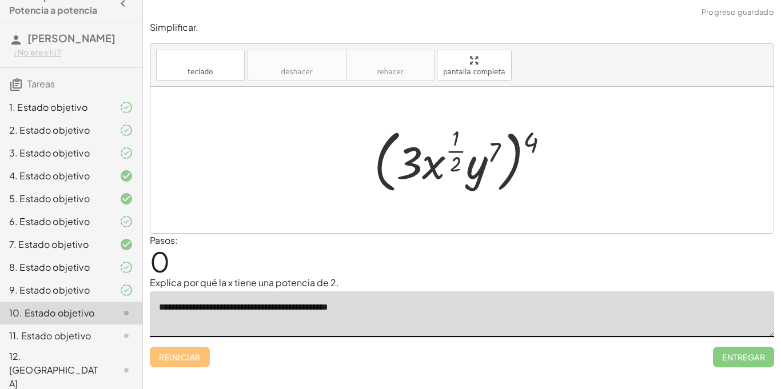
click at [226, 310] on textarea "**********" at bounding box center [462, 315] width 624 height 46
click at [236, 310] on textarea "**********" at bounding box center [462, 315] width 624 height 46
drag, startPoint x: 528, startPoint y: 142, endPoint x: 414, endPoint y: 167, distance: 116.4
click at [414, 167] on div at bounding box center [465, 160] width 195 height 74
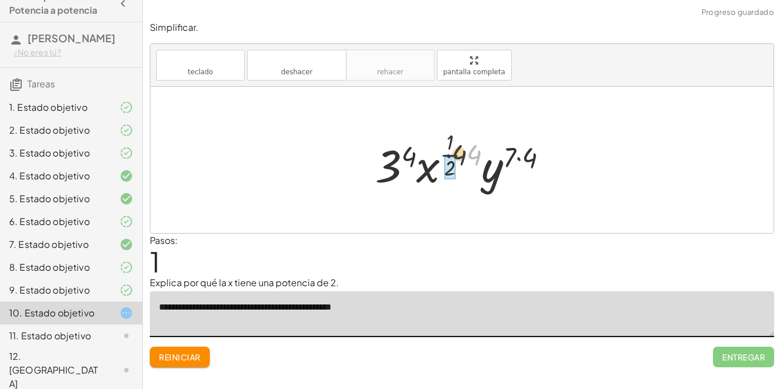
drag, startPoint x: 474, startPoint y: 155, endPoint x: 451, endPoint y: 155, distance: 23.4
click at [451, 155] on div at bounding box center [466, 159] width 194 height 67
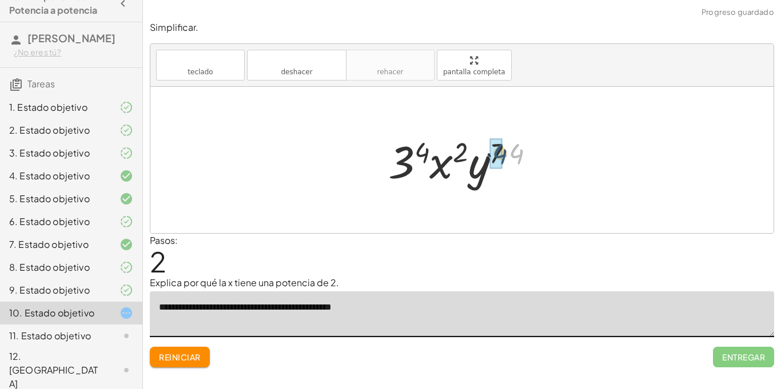
drag, startPoint x: 514, startPoint y: 154, endPoint x: 494, endPoint y: 154, distance: 20.0
drag, startPoint x: 509, startPoint y: 151, endPoint x: 483, endPoint y: 154, distance: 25.9
click at [483, 154] on div at bounding box center [466, 160] width 164 height 59
drag, startPoint x: 501, startPoint y: 155, endPoint x: 409, endPoint y: 158, distance: 92.6
click at [409, 158] on div at bounding box center [466, 160] width 164 height 59
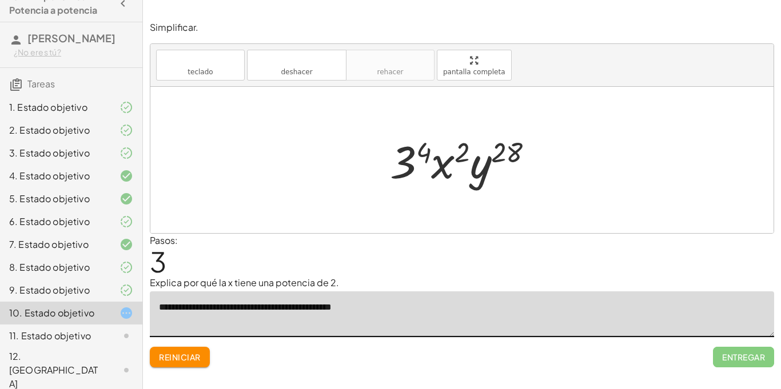
type textarea "**********"
click at [166, 356] on font "Reiniciar" at bounding box center [179, 357] width 41 height 10
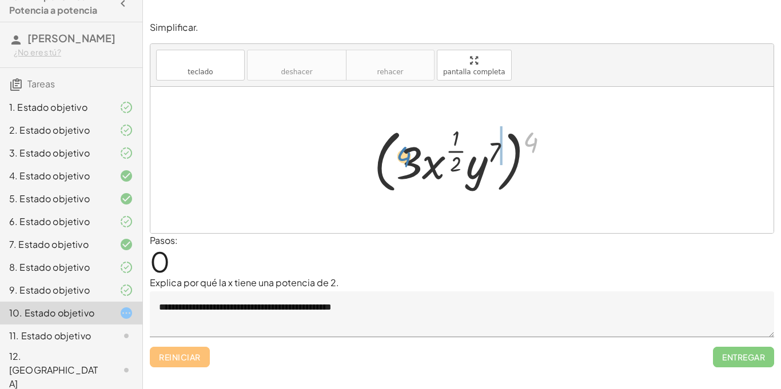
drag, startPoint x: 531, startPoint y: 139, endPoint x: 404, endPoint y: 154, distance: 128.3
click at [404, 154] on div at bounding box center [465, 160] width 195 height 74
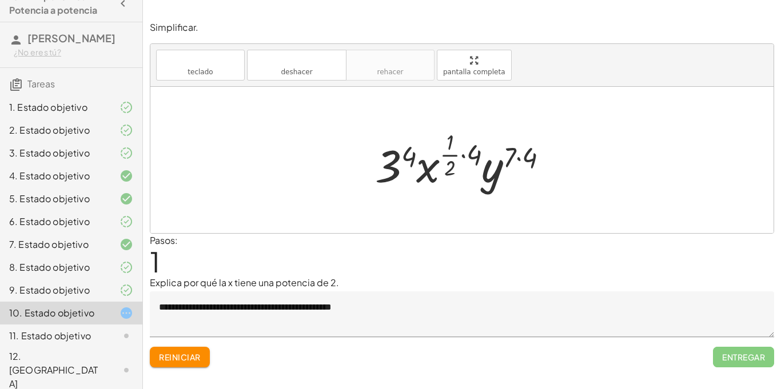
click at [173, 354] on font "Reiniciar" at bounding box center [179, 357] width 41 height 10
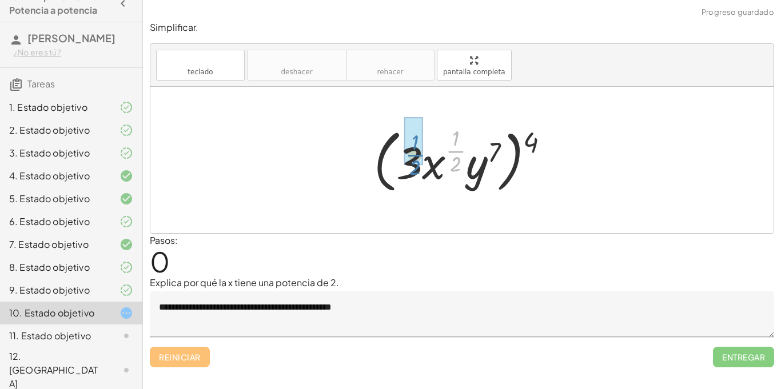
drag, startPoint x: 454, startPoint y: 151, endPoint x: 408, endPoint y: 158, distance: 46.7
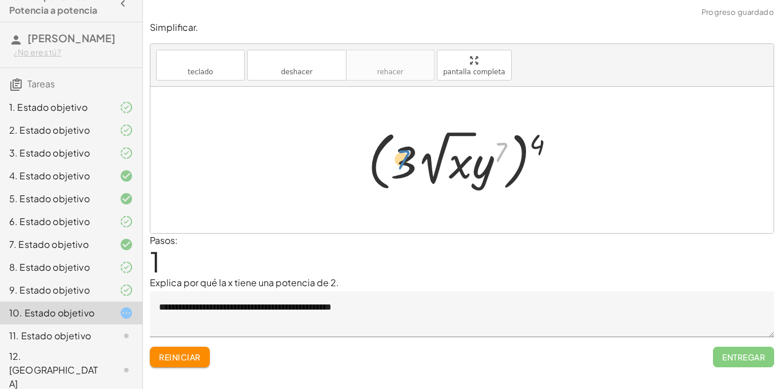
drag, startPoint x: 502, startPoint y: 150, endPoint x: 370, endPoint y: 151, distance: 132.0
click at [370, 151] on div at bounding box center [466, 160] width 208 height 70
drag, startPoint x: 398, startPoint y: 158, endPoint x: 463, endPoint y: 165, distance: 65.6
click at [463, 165] on div at bounding box center [466, 160] width 208 height 70
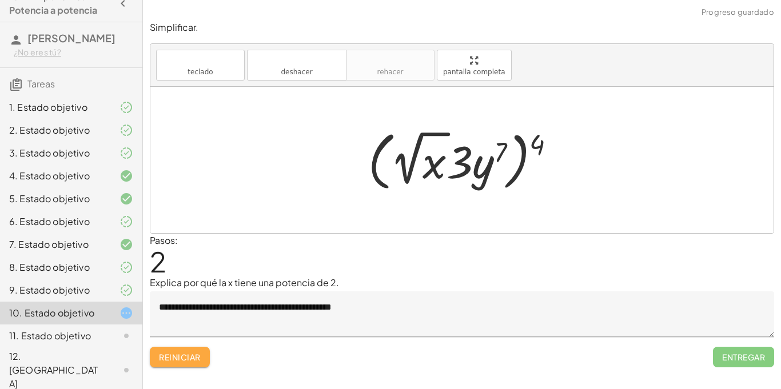
click at [162, 350] on button "Reiniciar" at bounding box center [180, 357] width 60 height 21
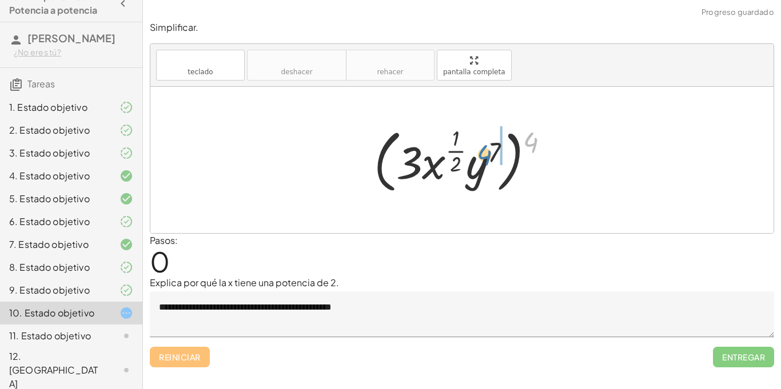
drag, startPoint x: 535, startPoint y: 145, endPoint x: 488, endPoint y: 158, distance: 48.7
click at [488, 158] on div at bounding box center [465, 160] width 195 height 74
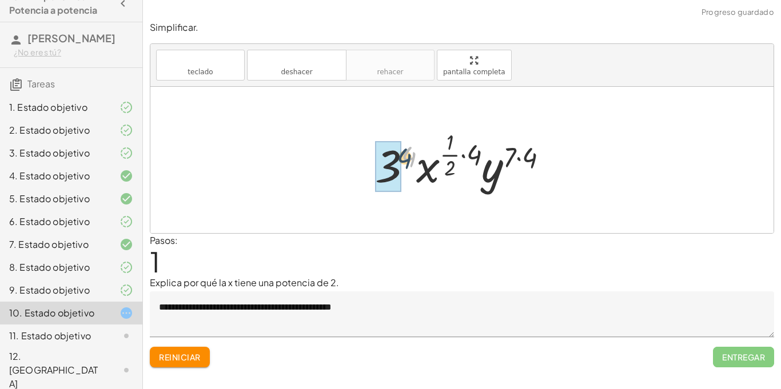
drag, startPoint x: 408, startPoint y: 157, endPoint x: 397, endPoint y: 161, distance: 12.1
drag, startPoint x: 469, startPoint y: 154, endPoint x: 449, endPoint y: 156, distance: 20.6
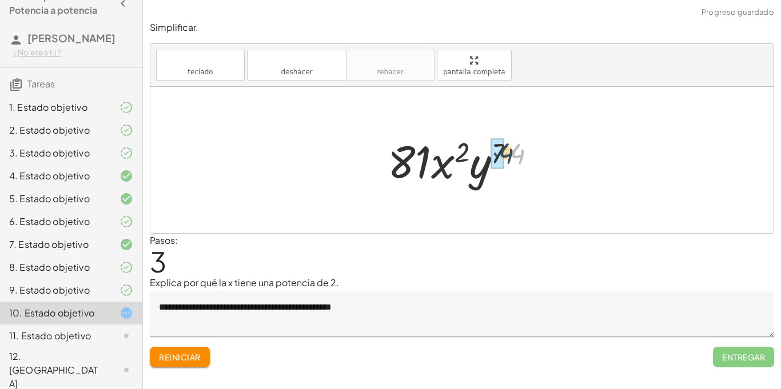
drag, startPoint x: 510, startPoint y: 155, endPoint x: 497, endPoint y: 155, distance: 12.6
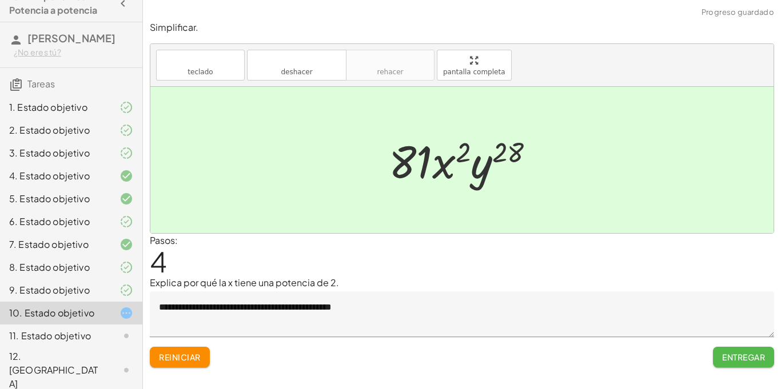
click at [739, 362] on font "Entregar" at bounding box center [743, 357] width 43 height 10
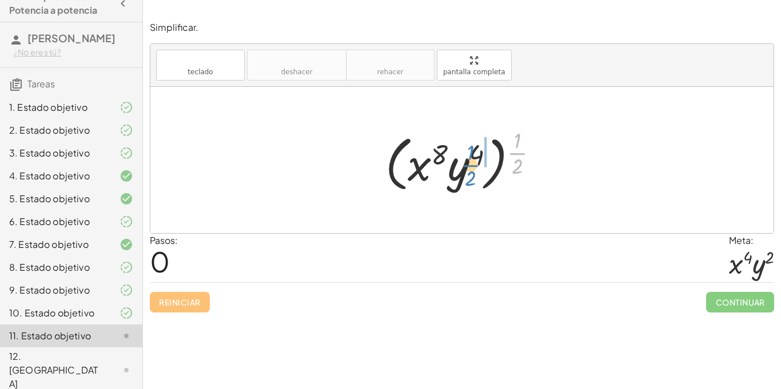
drag, startPoint x: 515, startPoint y: 158, endPoint x: 468, endPoint y: 170, distance: 48.4
click at [468, 170] on div at bounding box center [466, 160] width 173 height 71
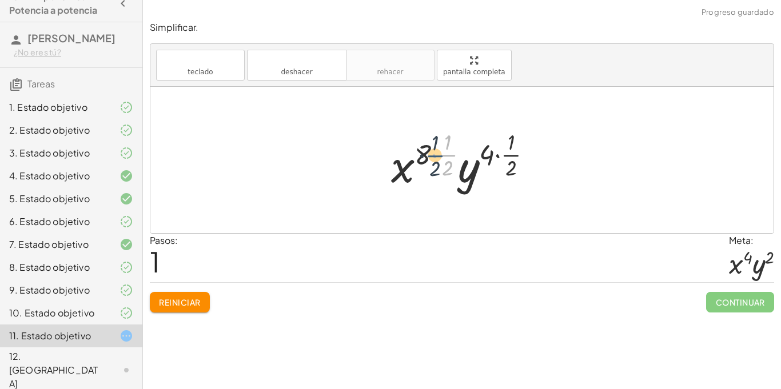
drag, startPoint x: 452, startPoint y: 158, endPoint x: 437, endPoint y: 159, distance: 14.9
click at [437, 159] on div at bounding box center [465, 159] width 161 height 67
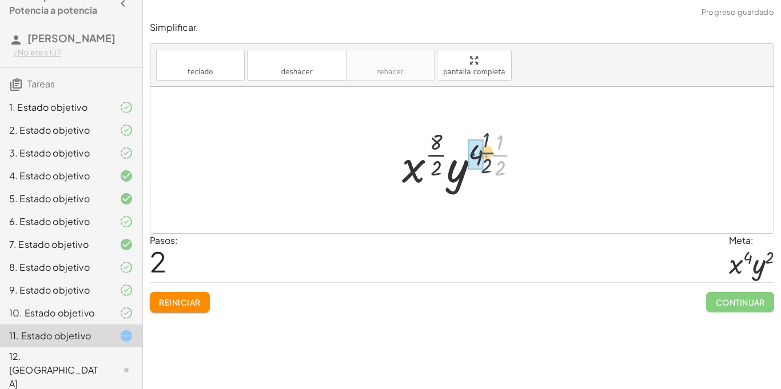
drag, startPoint x: 496, startPoint y: 160, endPoint x: 479, endPoint y: 158, distance: 17.3
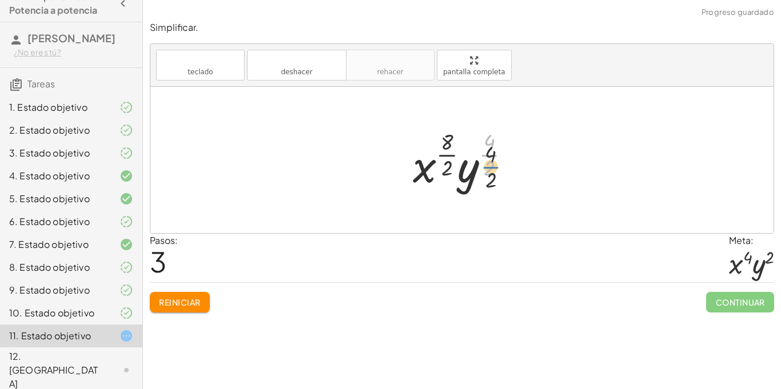
drag, startPoint x: 488, startPoint y: 149, endPoint x: 489, endPoint y: 163, distance: 14.4
click at [489, 163] on div at bounding box center [466, 159] width 118 height 67
drag, startPoint x: 489, startPoint y: 163, endPoint x: 449, endPoint y: 139, distance: 47.0
click at [449, 139] on div at bounding box center [466, 159] width 118 height 67
drag, startPoint x: 474, startPoint y: 165, endPoint x: 437, endPoint y: 170, distance: 38.1
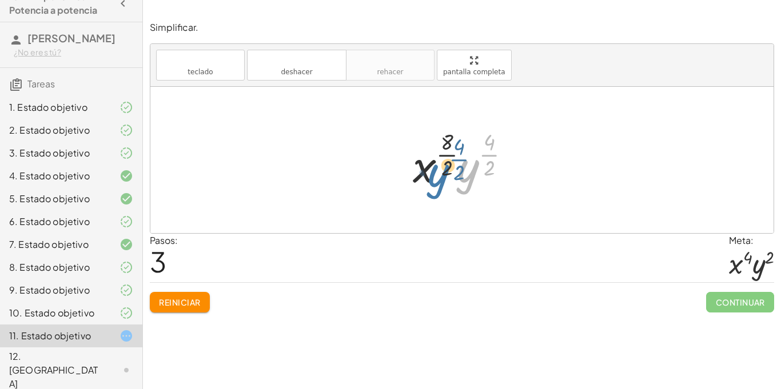
click at [437, 170] on div at bounding box center [466, 159] width 118 height 67
drag, startPoint x: 451, startPoint y: 175, endPoint x: 413, endPoint y: 175, distance: 37.7
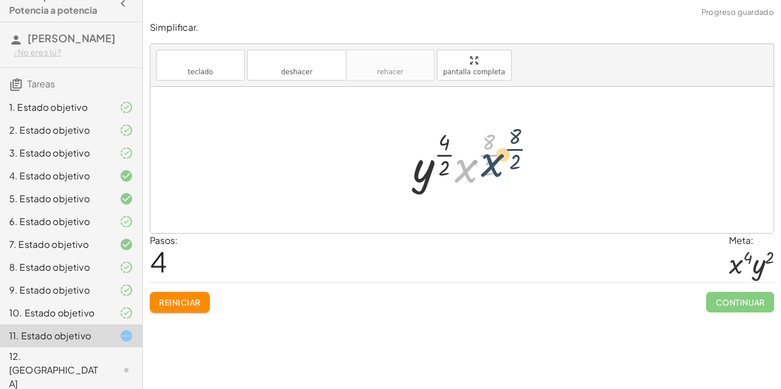
drag, startPoint x: 466, startPoint y: 177, endPoint x: 493, endPoint y: 170, distance: 27.6
click at [493, 170] on div at bounding box center [466, 159] width 118 height 67
drag, startPoint x: 490, startPoint y: 166, endPoint x: 444, endPoint y: 146, distance: 50.2
click at [444, 146] on div at bounding box center [466, 159] width 118 height 67
drag, startPoint x: 446, startPoint y: 144, endPoint x: 497, endPoint y: 147, distance: 51.6
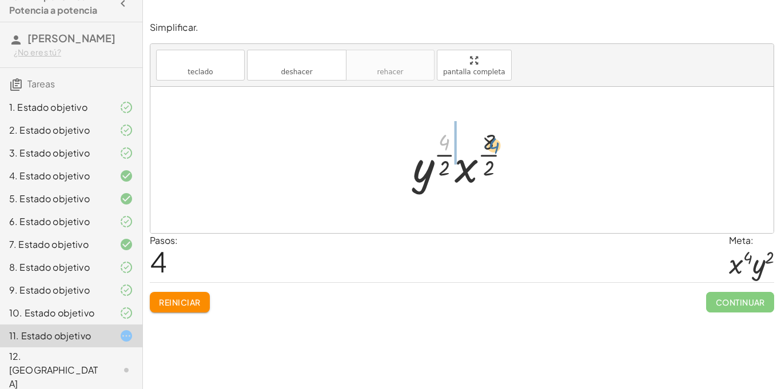
click at [497, 147] on div at bounding box center [466, 159] width 118 height 67
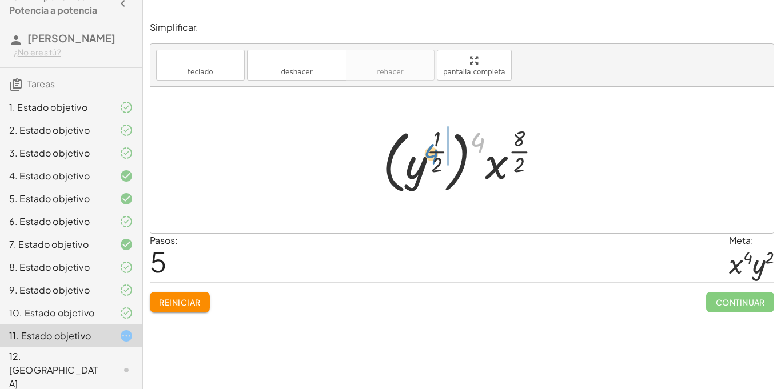
drag, startPoint x: 480, startPoint y: 146, endPoint x: 434, endPoint y: 158, distance: 46.6
click at [434, 158] on div at bounding box center [466, 160] width 178 height 75
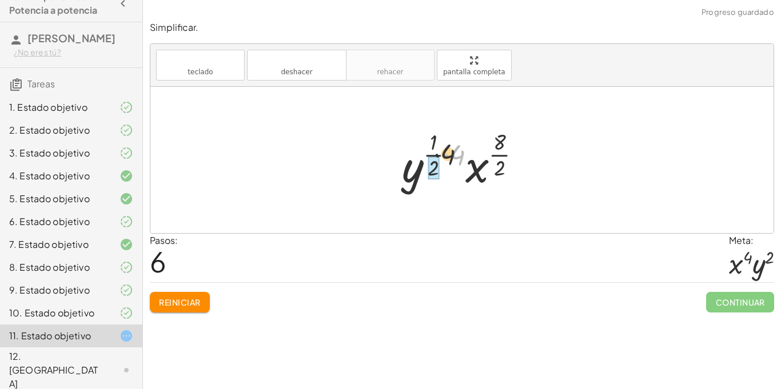
drag, startPoint x: 456, startPoint y: 159, endPoint x: 437, endPoint y: 158, distance: 18.3
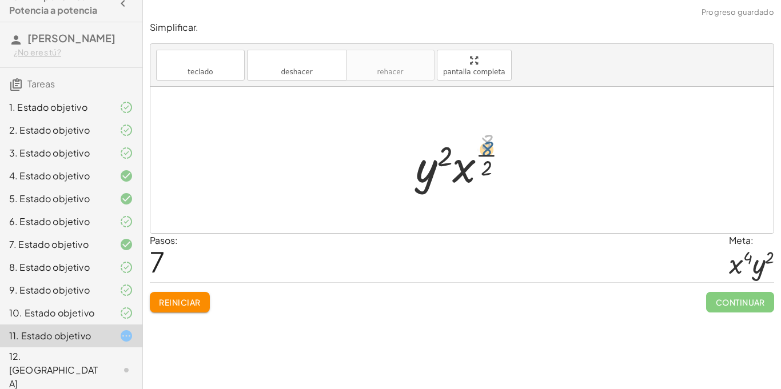
drag, startPoint x: 484, startPoint y: 149, endPoint x: 484, endPoint y: 158, distance: 9.2
click at [484, 158] on div at bounding box center [466, 159] width 113 height 67
drag, startPoint x: 483, startPoint y: 142, endPoint x: 484, endPoint y: 171, distance: 29.2
drag, startPoint x: 463, startPoint y: 170, endPoint x: 413, endPoint y: 169, distance: 50.3
click at [413, 169] on div at bounding box center [466, 160] width 106 height 59
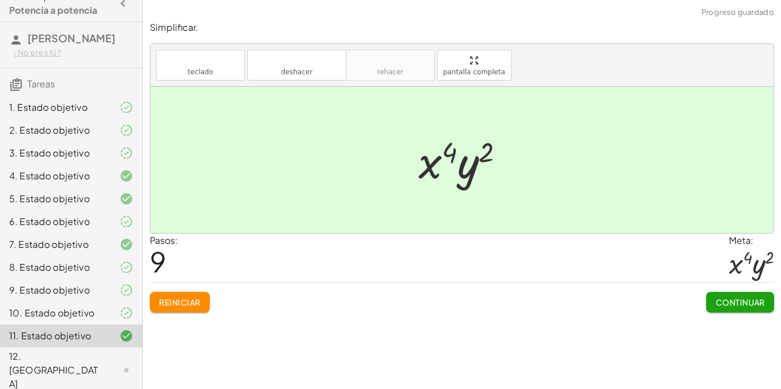
click at [731, 305] on font "Continuar" at bounding box center [740, 302] width 49 height 10
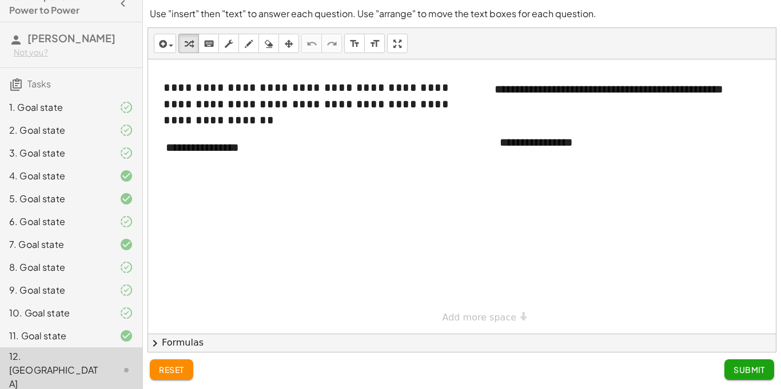
click at [345, 145] on div at bounding box center [476, 196] width 656 height 274
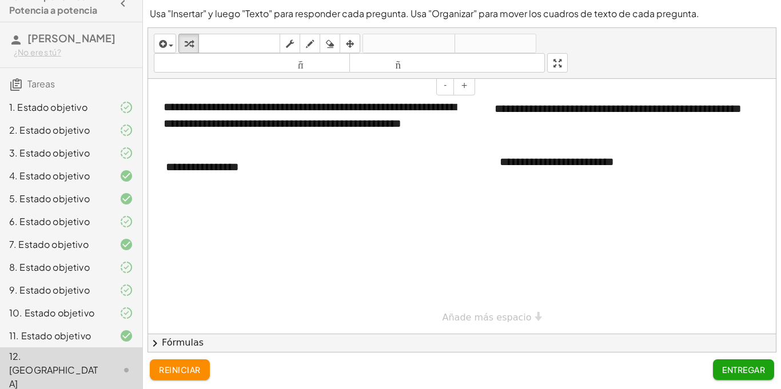
click at [342, 127] on font "**********" at bounding box center [309, 115] width 293 height 28
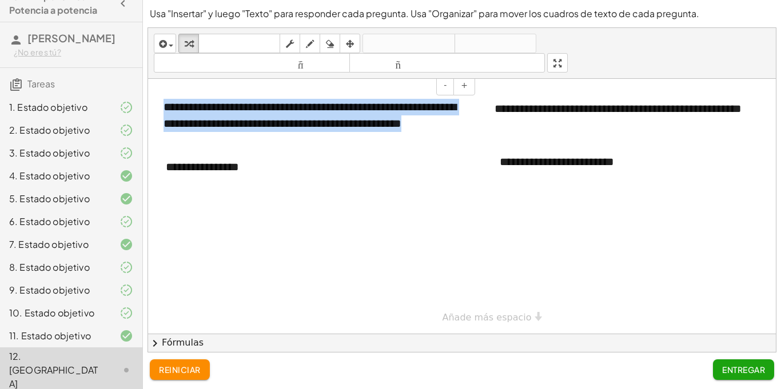
click at [342, 127] on font "**********" at bounding box center [309, 115] width 293 height 28
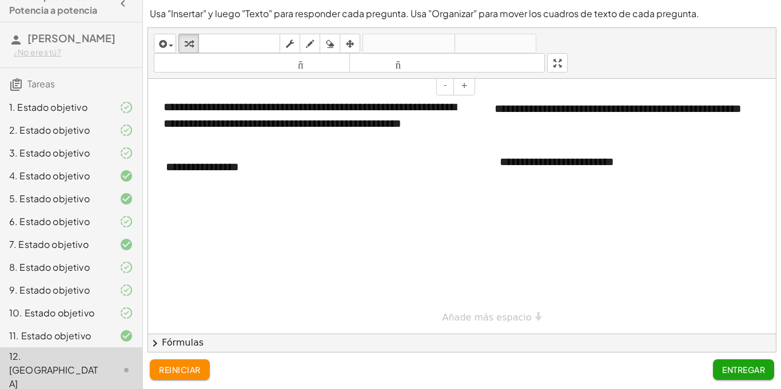
click at [342, 127] on font "**********" at bounding box center [309, 115] width 293 height 28
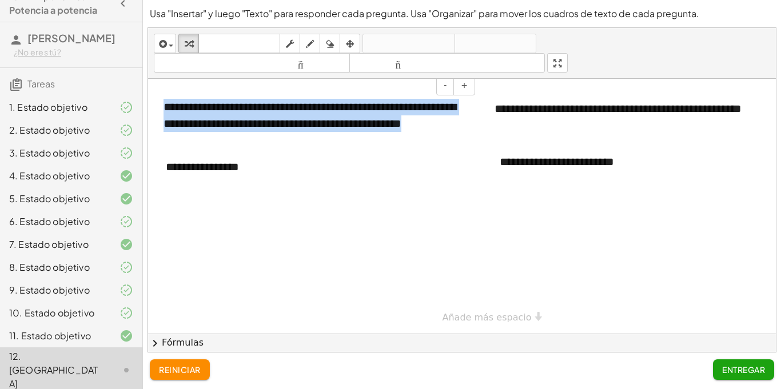
copy font "**********"
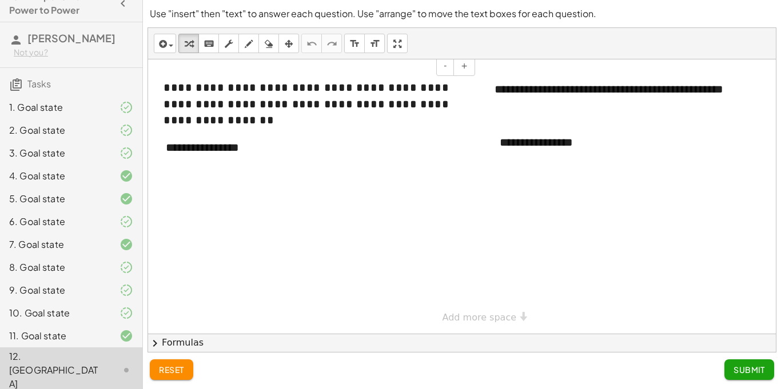
click at [334, 98] on span "**********" at bounding box center [306, 104] width 286 height 44
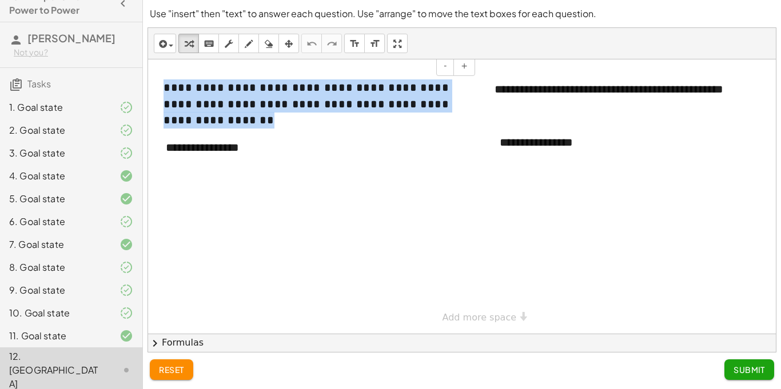
copy span "**********"
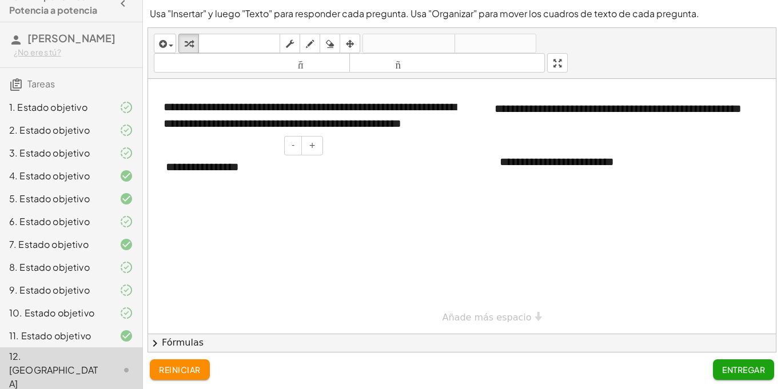
click at [251, 160] on div "**********" at bounding box center [239, 166] width 171 height 39
click at [171, 169] on font "**" at bounding box center [170, 166] width 9 height 11
click at [271, 177] on div at bounding box center [239, 166] width 171 height 39
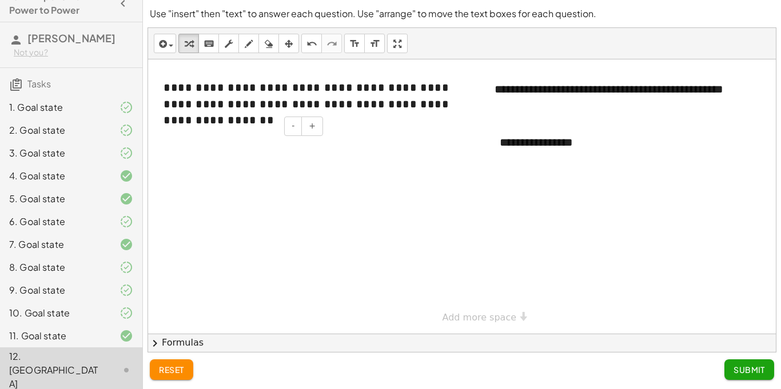
click at [185, 141] on div at bounding box center [239, 147] width 171 height 39
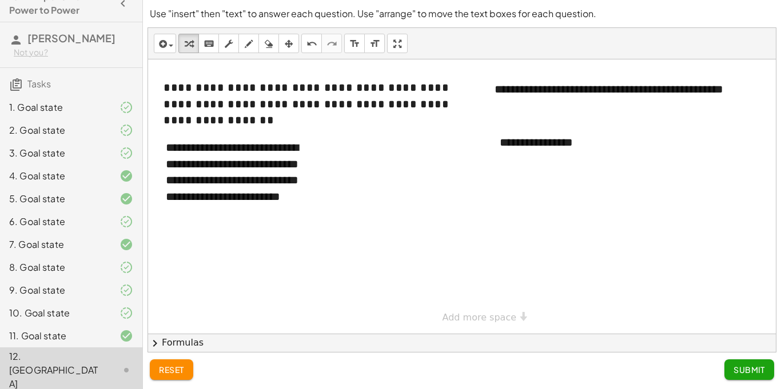
click at [732, 375] on button "Submit" at bounding box center [749, 370] width 50 height 21
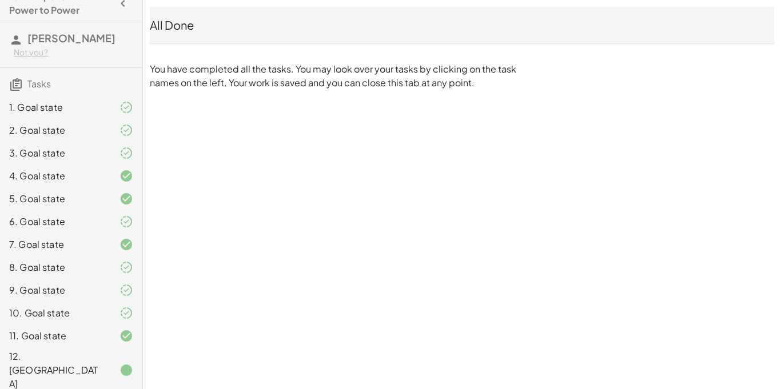
click at [126, 369] on icon at bounding box center [126, 371] width 14 height 14
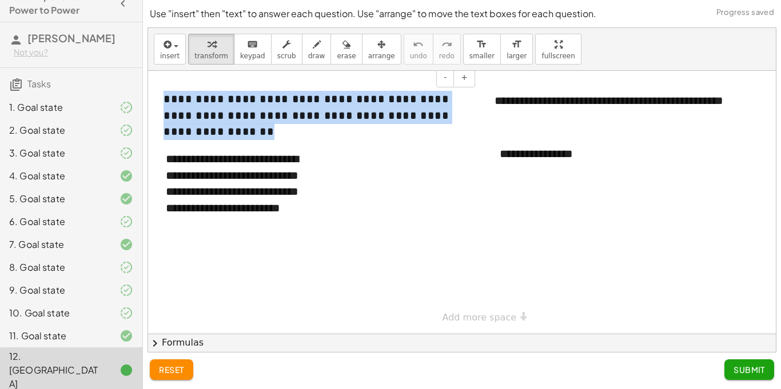
click at [218, 101] on span "**********" at bounding box center [306, 115] width 286 height 44
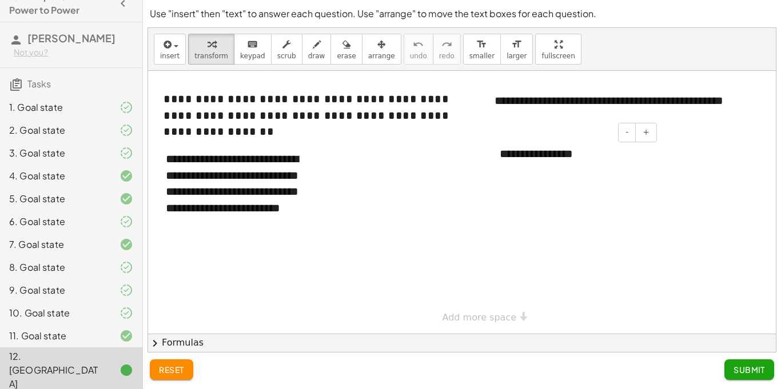
click at [588, 169] on div "**********" at bounding box center [573, 153] width 171 height 39
click at [748, 373] on span "Submit" at bounding box center [748, 370] width 31 height 10
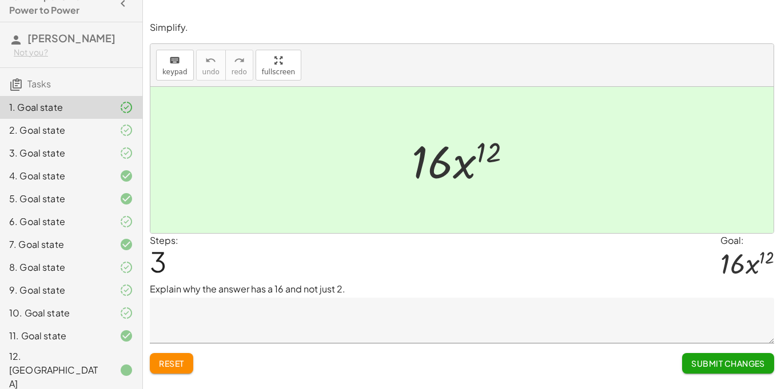
click at [102, 374] on div at bounding box center [117, 371] width 32 height 14
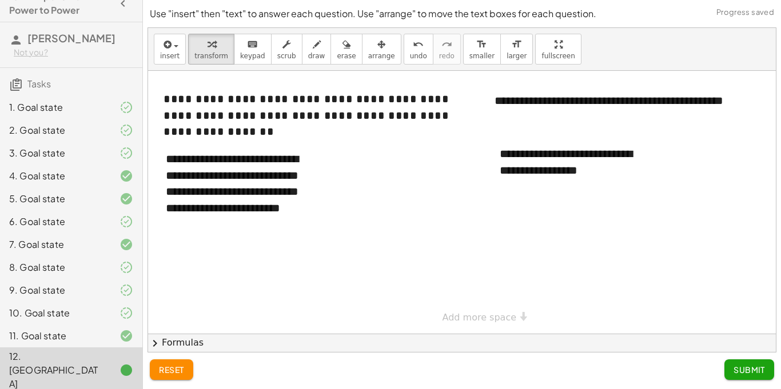
click at [759, 373] on span "Submit" at bounding box center [748, 370] width 31 height 10
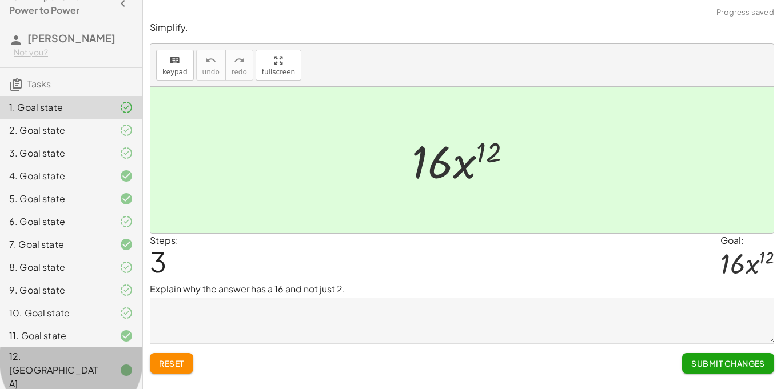
click at [119, 365] on div "12. [GEOGRAPHIC_DATA]" at bounding box center [71, 371] width 142 height 46
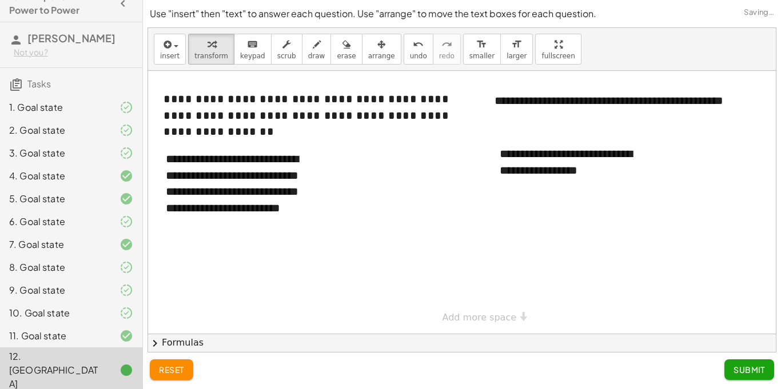
click at [748, 377] on button "Submit" at bounding box center [749, 370] width 50 height 21
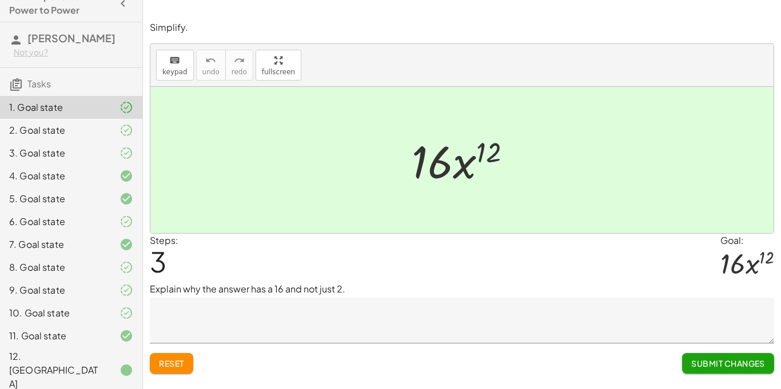
click at [739, 366] on span "Submit Changes" at bounding box center [728, 363] width 74 height 10
click at [739, 366] on span "Continue" at bounding box center [742, 363] width 43 height 10
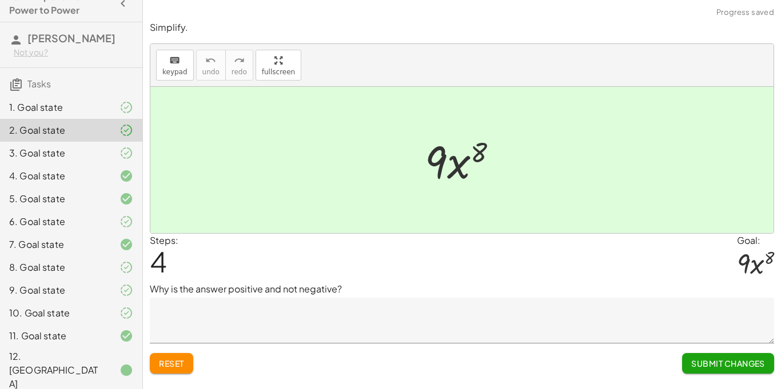
click at [121, 377] on icon at bounding box center [126, 371] width 14 height 14
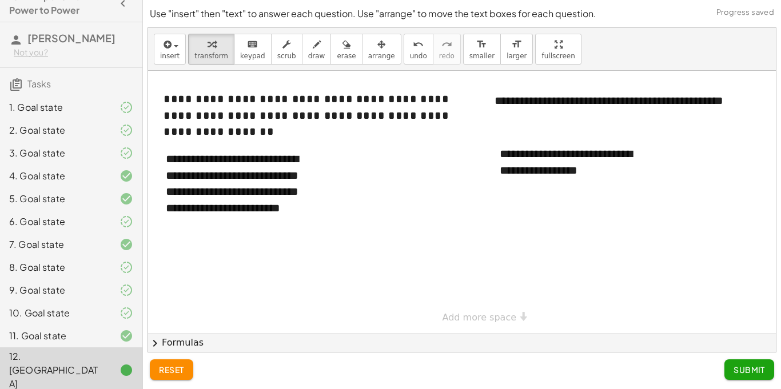
click at [747, 377] on button "Submit" at bounding box center [749, 370] width 50 height 21
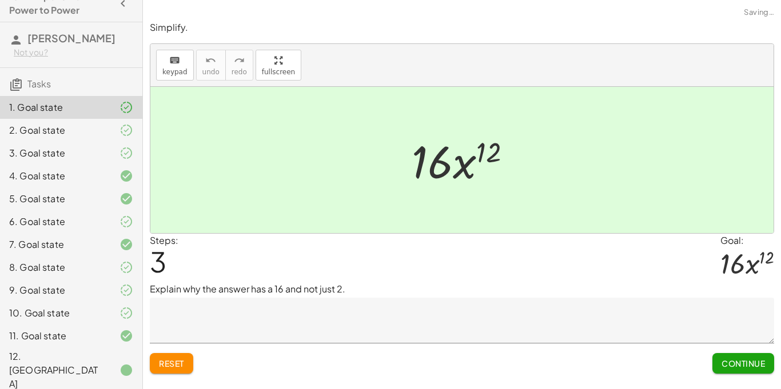
click at [743, 368] on span "Continue" at bounding box center [742, 363] width 43 height 10
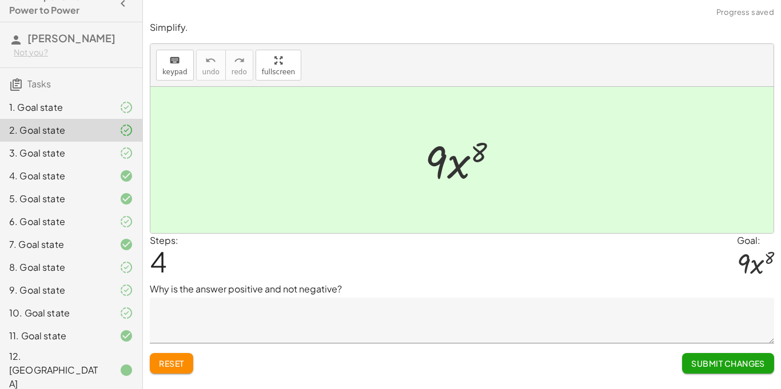
click at [743, 368] on span "Submit Changes" at bounding box center [728, 363] width 74 height 10
click at [743, 368] on span "Continue" at bounding box center [742, 363] width 43 height 10
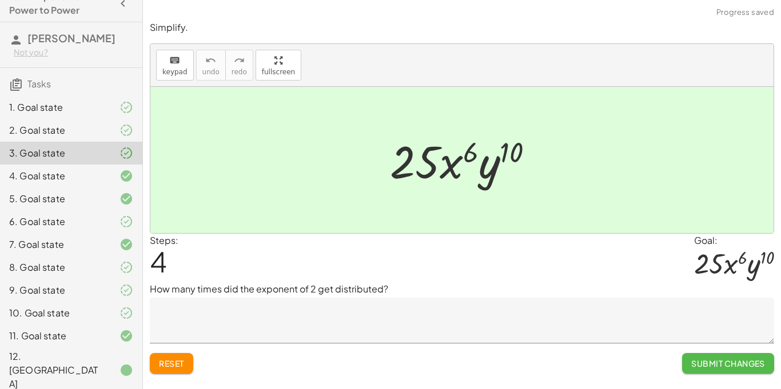
click at [743, 368] on span "Submit Changes" at bounding box center [728, 363] width 74 height 10
click at [743, 368] on span "Continue" at bounding box center [742, 363] width 43 height 10
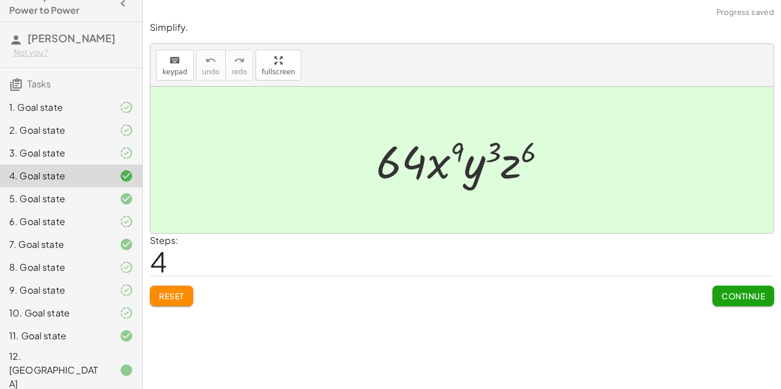
click at [0, 0] on div "Simplify. keyboard keypad undo undo redo redo fullscreen ( · 4 · x 3 · y · z 2 …" at bounding box center [0, 0] width 0 height 0
click at [751, 304] on button "Continue" at bounding box center [743, 296] width 62 height 21
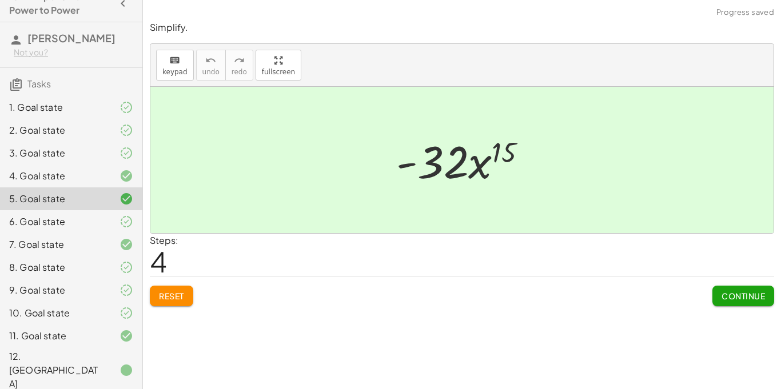
click at [751, 304] on button "Continue" at bounding box center [743, 296] width 62 height 21
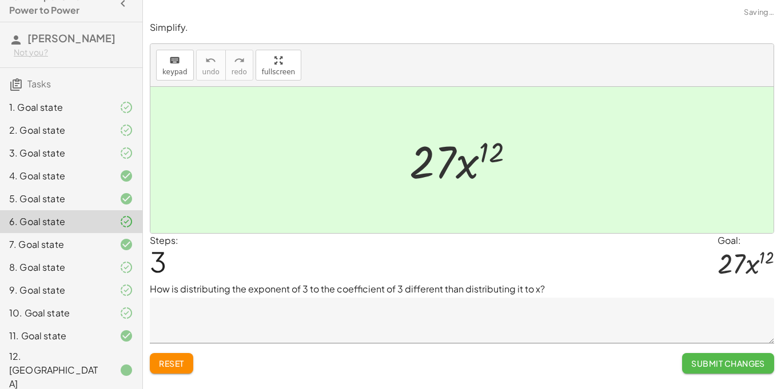
click at [745, 368] on span "Submit Changes" at bounding box center [728, 363] width 74 height 10
click at [745, 368] on span "Continue" at bounding box center [742, 363] width 43 height 10
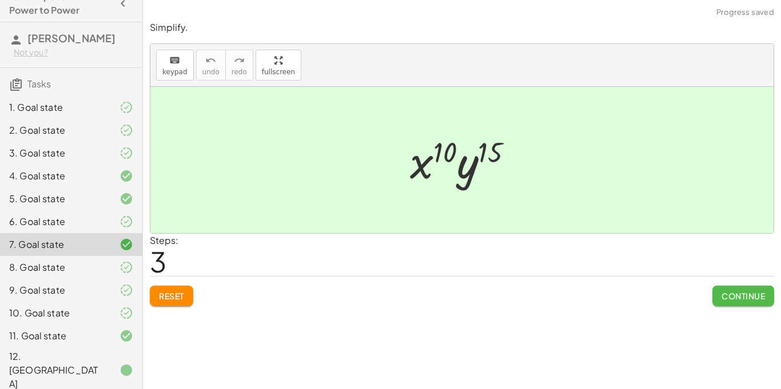
click at [755, 296] on span "Continue" at bounding box center [742, 296] width 43 height 10
click at [0, 0] on div "Explain how the coefficient is -108, where did it come from?" at bounding box center [0, 0] width 0 height 0
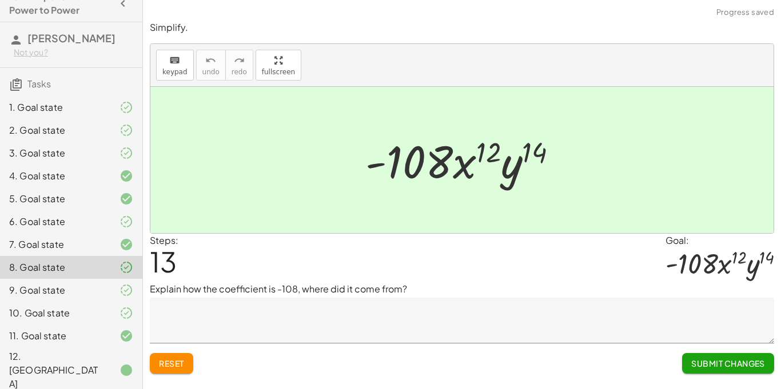
click at [745, 360] on span "Submit Changes" at bounding box center [728, 363] width 74 height 10
click at [745, 360] on span "Continue" at bounding box center [742, 363] width 43 height 10
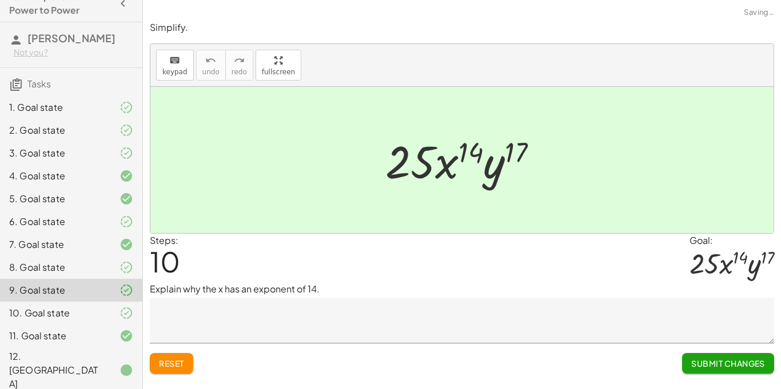
click at [745, 360] on span "Submit Changes" at bounding box center [728, 363] width 74 height 10
click at [745, 360] on span "Continue" at bounding box center [742, 363] width 43 height 10
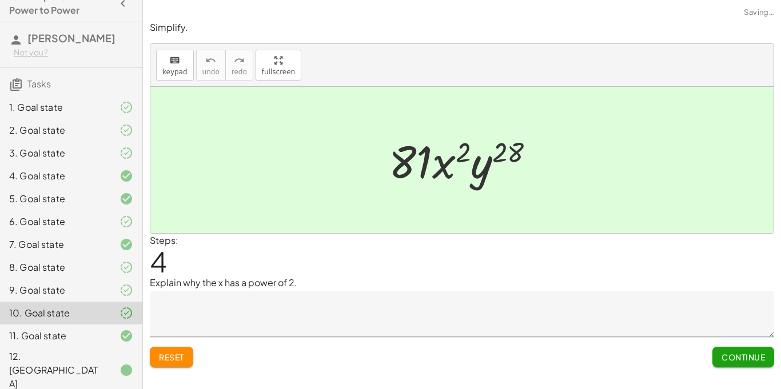
click at [745, 360] on span "Continue" at bounding box center [742, 357] width 43 height 10
click at [745, 360] on div "Simplify. keyboard keypad undo undo redo redo fullscreen ( · 2 · x 3 ) 4 · 2 4 …" at bounding box center [462, 194] width 638 height 389
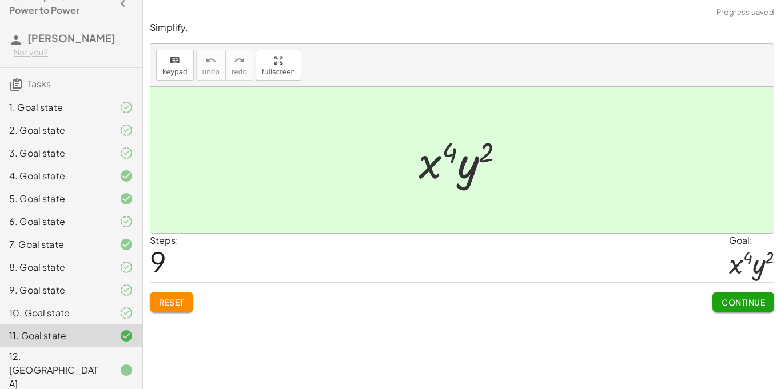
click at [744, 309] on button "Continue" at bounding box center [743, 302] width 62 height 21
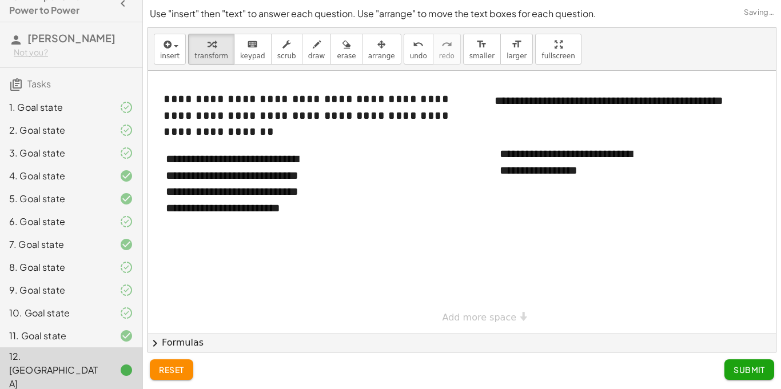
click at [756, 372] on span "Submit" at bounding box center [748, 370] width 31 height 10
